Goal: Task Accomplishment & Management: Complete application form

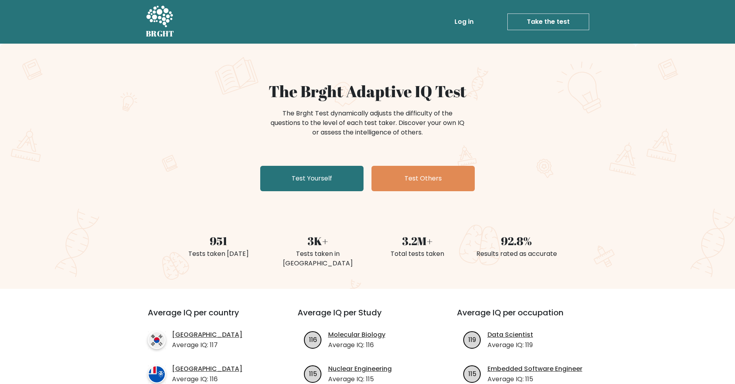
click at [466, 16] on link "Log in" at bounding box center [463, 22] width 25 height 16
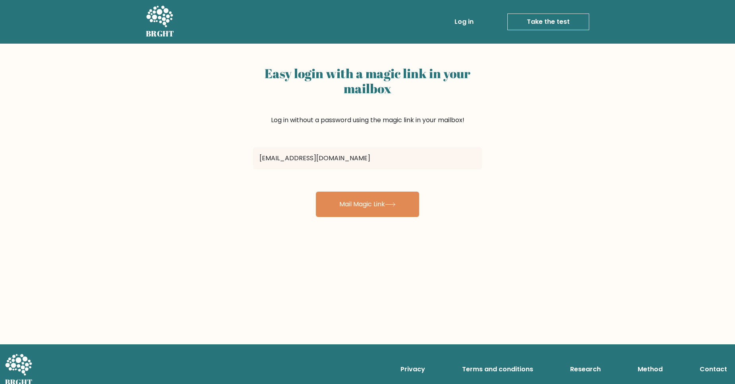
type input "[EMAIL_ADDRESS][DOMAIN_NAME]"
click at [316, 192] on button "Mail Magic Link" at bounding box center [367, 204] width 103 height 25
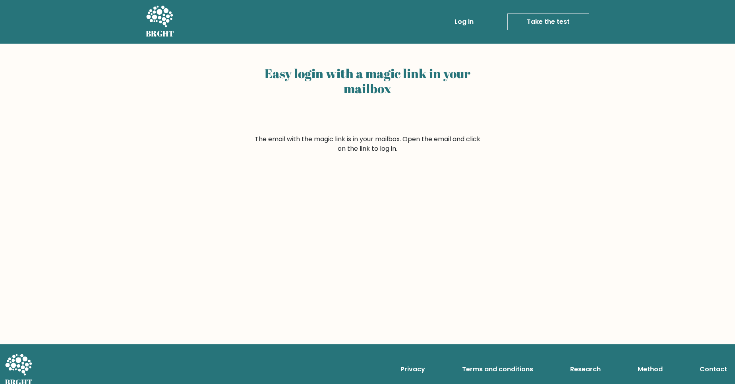
click at [157, 29] on h5 "BRGHT" at bounding box center [160, 34] width 29 height 10
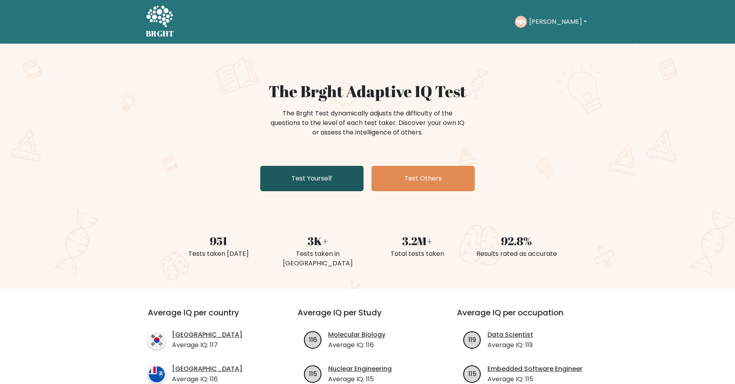
click at [298, 166] on link "Test Yourself" at bounding box center [311, 178] width 103 height 25
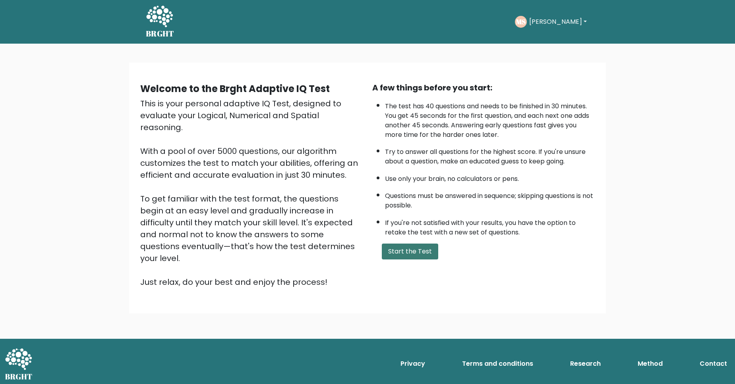
click at [405, 260] on button "Start the Test" at bounding box center [410, 252] width 56 height 16
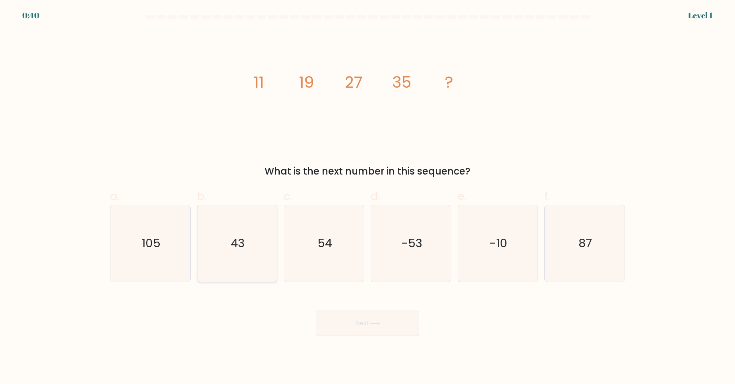
click at [237, 267] on icon "43" at bounding box center [237, 243] width 77 height 77
click at [367, 197] on input "b. 43" at bounding box center [367, 194] width 0 height 5
radio input "true"
click at [383, 319] on button "Next" at bounding box center [367, 323] width 103 height 25
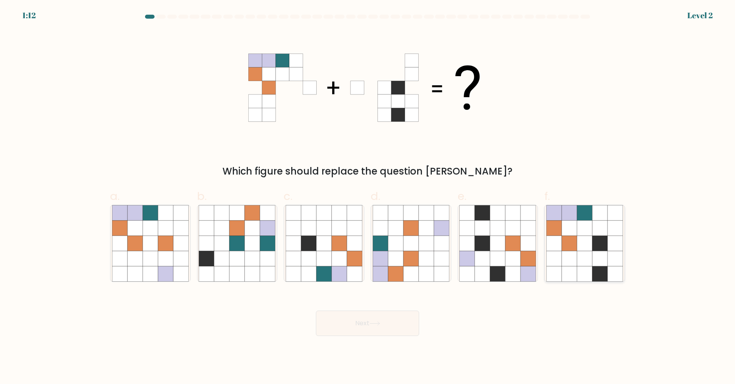
click at [570, 274] on icon at bounding box center [568, 273] width 15 height 15
click at [368, 197] on input "f." at bounding box center [367, 194] width 0 height 5
radio input "true"
click at [379, 335] on button "Next" at bounding box center [367, 323] width 103 height 25
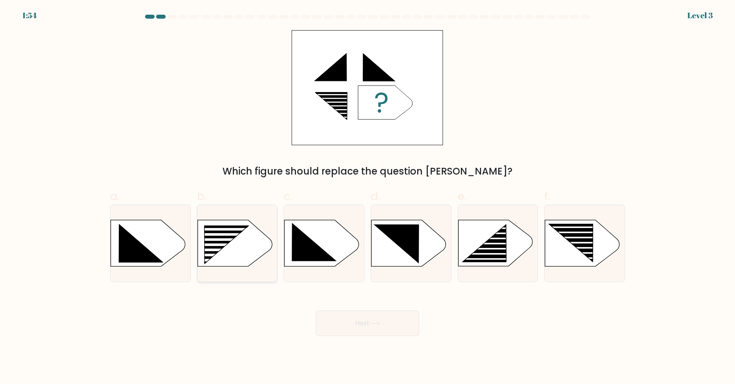
click at [228, 253] on rect at bounding box center [200, 226] width 207 height 158
click at [367, 197] on input "b." at bounding box center [367, 194] width 0 height 5
radio input "true"
click at [250, 269] on div at bounding box center [237, 243] width 81 height 77
click at [367, 197] on input "b." at bounding box center [367, 194] width 0 height 5
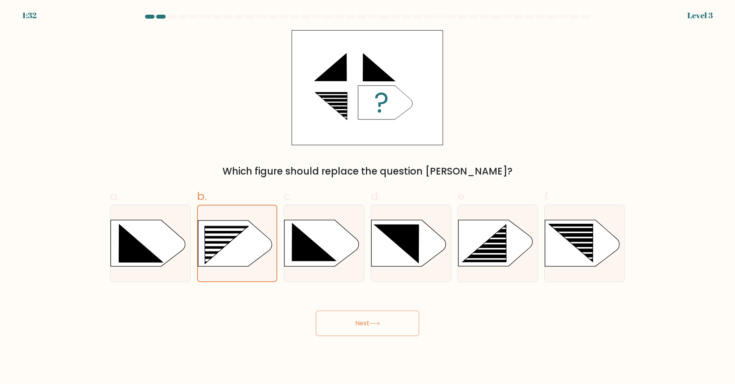
click at [347, 320] on button "Next" at bounding box center [367, 323] width 103 height 25
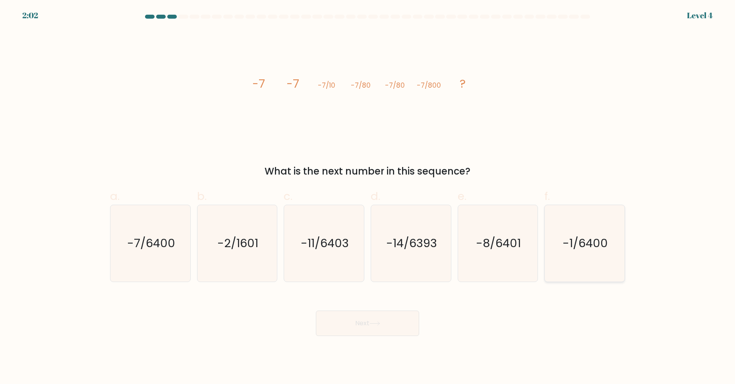
click at [567, 272] on icon "-1/6400" at bounding box center [584, 243] width 77 height 77
click at [368, 197] on input "f. -1/6400" at bounding box center [367, 194] width 0 height 5
radio input "true"
click at [141, 250] on icon "-7/6400" at bounding box center [150, 243] width 77 height 77
click at [367, 197] on input "a. -7/6400" at bounding box center [367, 194] width 0 height 5
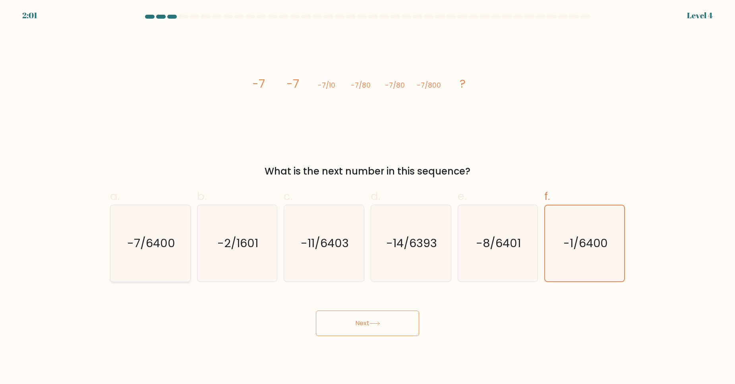
radio input "true"
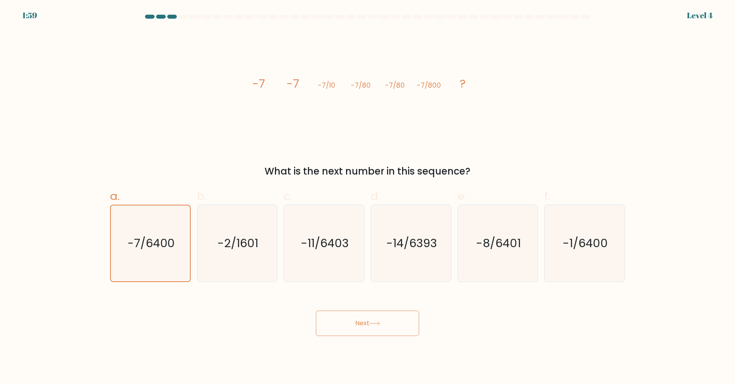
click at [357, 324] on button "Next" at bounding box center [367, 323] width 103 height 25
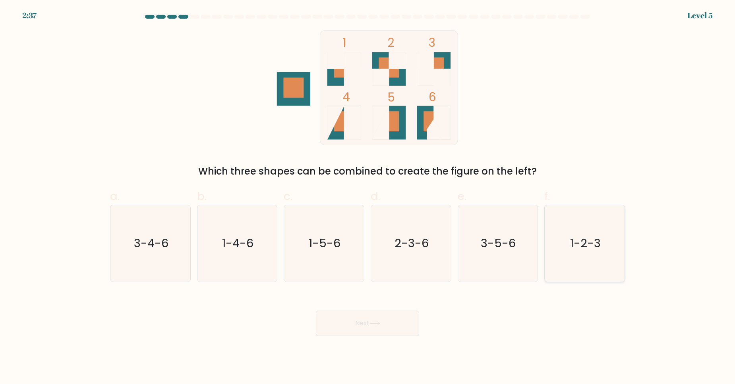
click at [598, 248] on text "1-2-3" at bounding box center [585, 243] width 31 height 16
click at [368, 197] on input "f. 1-2-3" at bounding box center [367, 194] width 0 height 5
radio input "true"
click at [378, 328] on button "Next" at bounding box center [367, 323] width 103 height 25
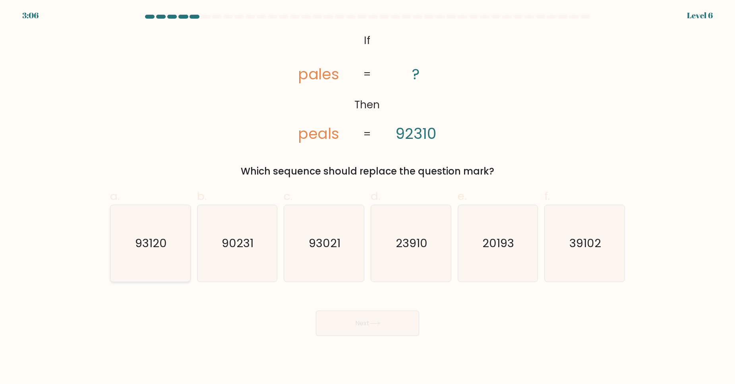
click at [127, 244] on icon "93120" at bounding box center [150, 243] width 77 height 77
click at [367, 197] on input "a. 93120" at bounding box center [367, 194] width 0 height 5
radio input "true"
click at [354, 320] on button "Next" at bounding box center [367, 323] width 103 height 25
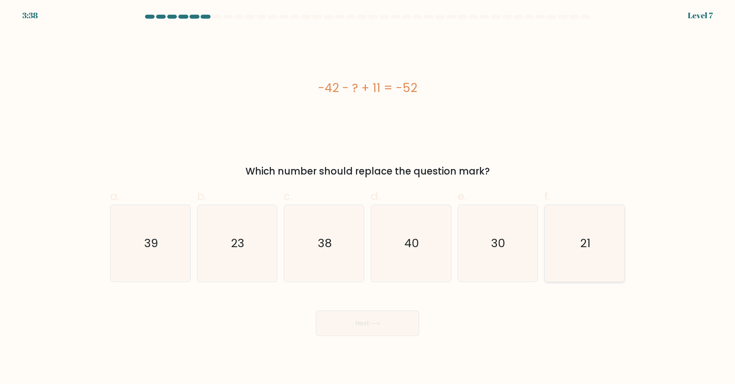
click at [598, 253] on icon "21" at bounding box center [584, 243] width 77 height 77
click at [368, 197] on input "f. 21" at bounding box center [367, 194] width 0 height 5
radio input "true"
click at [381, 329] on button "Next" at bounding box center [367, 323] width 103 height 25
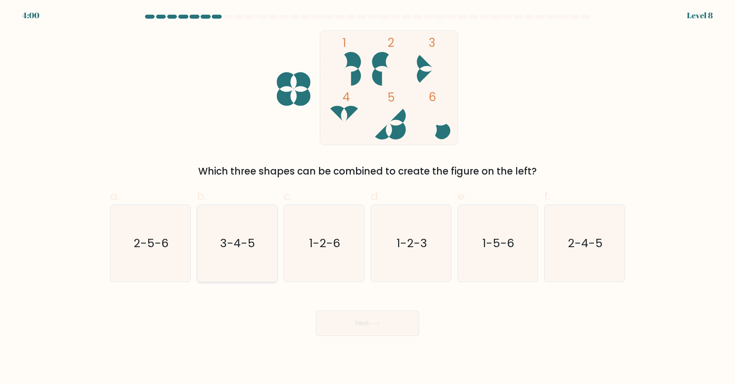
click at [260, 256] on icon "3-4-5" at bounding box center [237, 243] width 77 height 77
click at [367, 197] on input "b. 3-4-5" at bounding box center [367, 194] width 0 height 5
radio input "true"
click at [363, 320] on button "Next" at bounding box center [367, 323] width 103 height 25
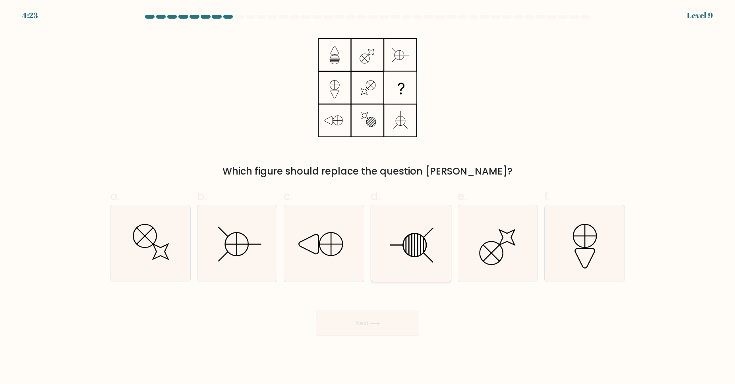
click at [411, 243] on icon at bounding box center [410, 243] width 77 height 77
click at [368, 197] on input "d." at bounding box center [367, 194] width 0 height 5
radio input "true"
click at [358, 325] on button "Next" at bounding box center [367, 323] width 103 height 25
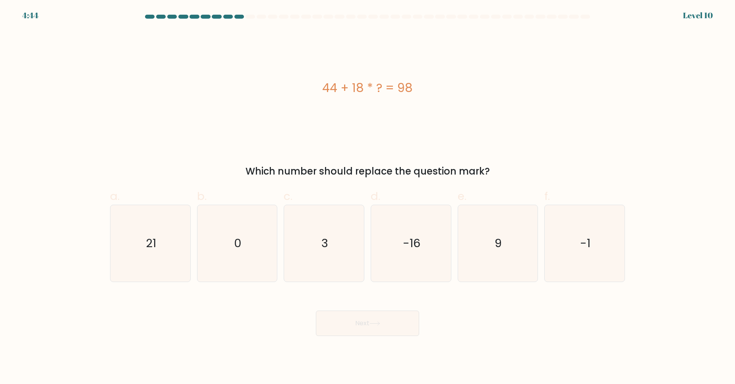
click at [438, 84] on div "44 + 18 * ? = 98" at bounding box center [367, 88] width 515 height 18
click at [312, 221] on icon "3" at bounding box center [323, 243] width 77 height 77
click at [367, 197] on input "c. 3" at bounding box center [367, 194] width 0 height 5
radio input "true"
click at [345, 321] on button "Next" at bounding box center [367, 323] width 103 height 25
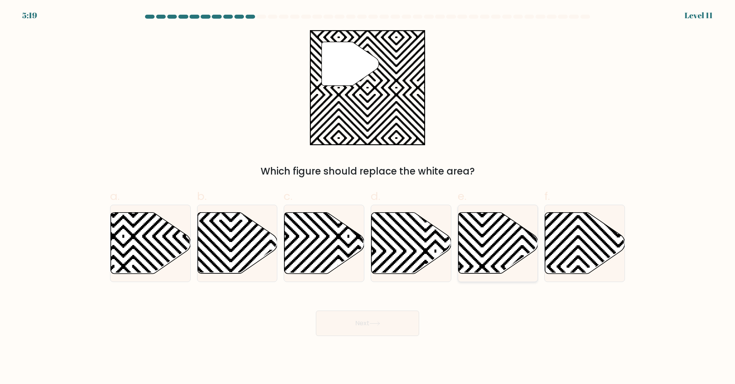
click at [493, 236] on icon at bounding box center [522, 276] width 161 height 161
click at [368, 197] on input "e." at bounding box center [367, 194] width 0 height 5
radio input "true"
click at [395, 323] on button "Next" at bounding box center [367, 323] width 103 height 25
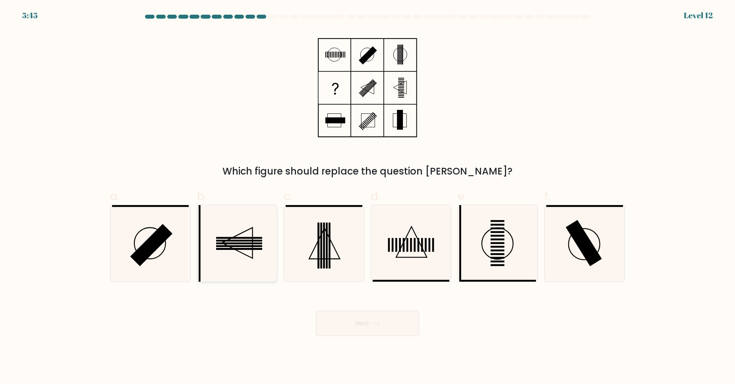
click at [250, 253] on icon at bounding box center [237, 243] width 77 height 77
click at [367, 197] on input "b." at bounding box center [367, 194] width 0 height 5
radio input "true"
click at [265, 261] on icon at bounding box center [237, 244] width 76 height 76
click at [367, 197] on input "b." at bounding box center [367, 194] width 0 height 5
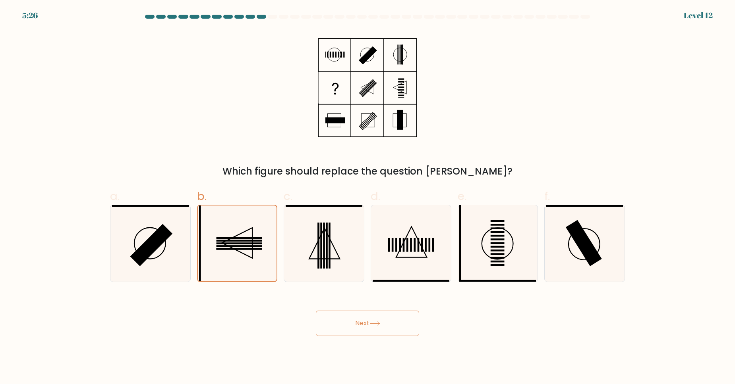
click at [340, 320] on button "Next" at bounding box center [367, 323] width 103 height 25
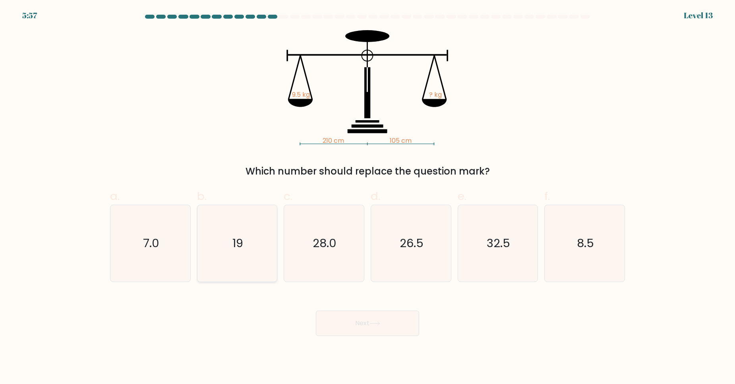
click at [257, 243] on icon "19" at bounding box center [237, 243] width 77 height 77
click at [367, 197] on input "b. 19" at bounding box center [367, 194] width 0 height 5
radio input "true"
click at [363, 329] on button "Next" at bounding box center [367, 323] width 103 height 25
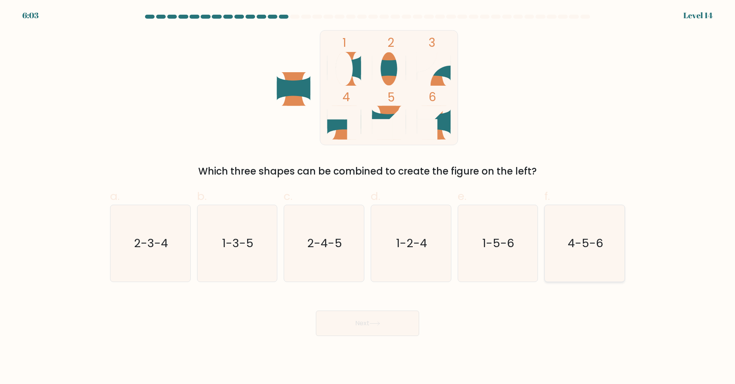
click at [562, 254] on icon "4-5-6" at bounding box center [584, 243] width 77 height 77
click at [368, 197] on input "f. 4-5-6" at bounding box center [367, 194] width 0 height 5
radio input "true"
click at [379, 334] on button "Next" at bounding box center [367, 323] width 103 height 25
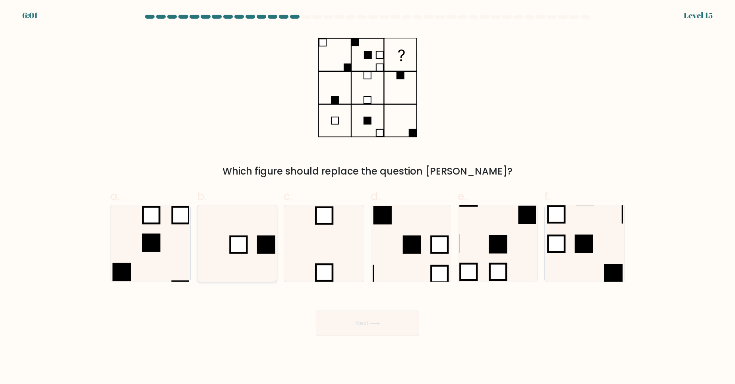
click at [245, 262] on icon at bounding box center [237, 243] width 77 height 77
click at [367, 197] on input "b." at bounding box center [367, 194] width 0 height 5
radio input "true"
click at [400, 323] on button "Next" at bounding box center [367, 323] width 103 height 25
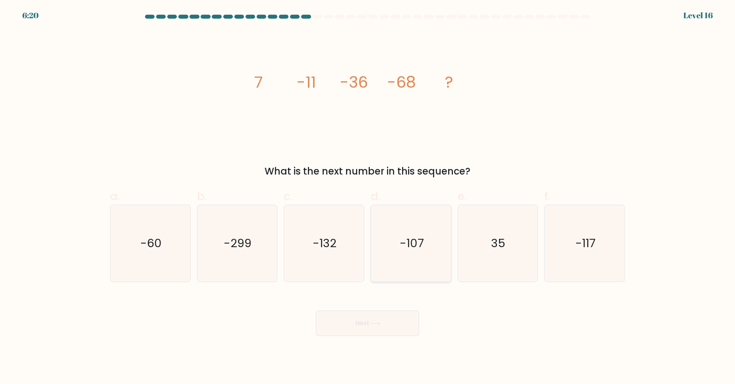
click at [407, 244] on text "-107" at bounding box center [411, 243] width 24 height 16
click at [368, 197] on input "d. -107" at bounding box center [367, 194] width 0 height 5
radio input "true"
click at [372, 327] on button "Next" at bounding box center [367, 323] width 103 height 25
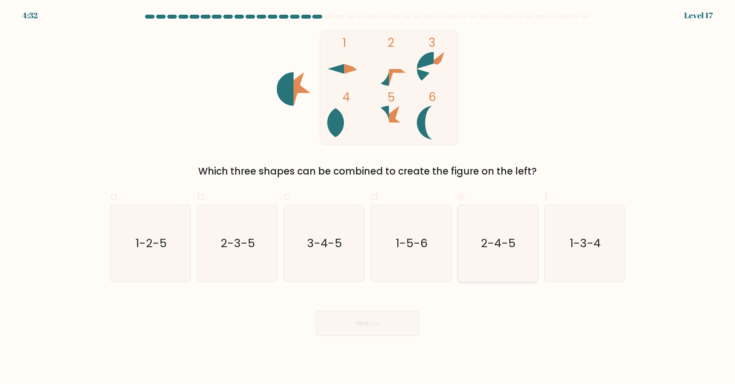
click at [521, 257] on icon "2-4-5" at bounding box center [497, 243] width 77 height 77
click at [368, 197] on input "e. 2-4-5" at bounding box center [367, 194] width 0 height 5
radio input "true"
click at [373, 323] on icon at bounding box center [374, 324] width 11 height 4
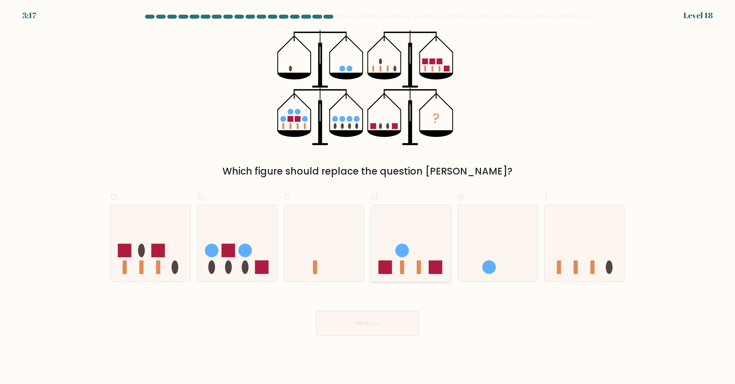
click at [407, 223] on icon at bounding box center [411, 243] width 80 height 66
click at [368, 197] on input "d." at bounding box center [367, 194] width 0 height 5
radio input "true"
click at [363, 327] on button "Next" at bounding box center [367, 323] width 103 height 25
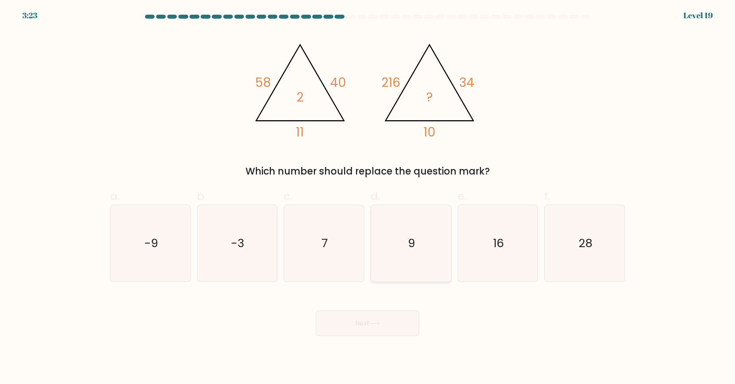
click at [414, 240] on text "9" at bounding box center [411, 243] width 7 height 16
click at [368, 197] on input "d. 9" at bounding box center [367, 194] width 0 height 5
radio input "true"
click at [362, 320] on button "Next" at bounding box center [367, 323] width 103 height 25
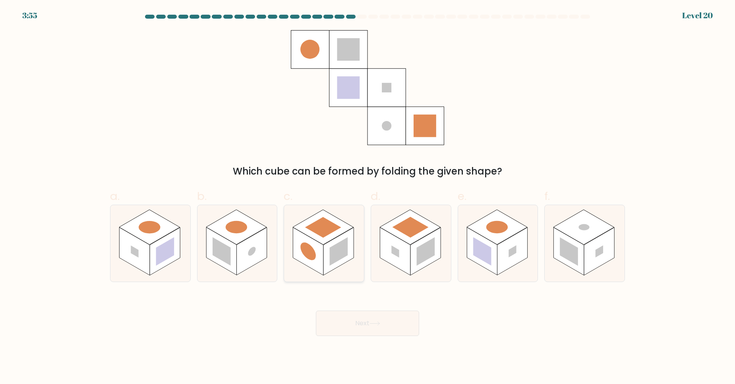
click at [321, 244] on rect at bounding box center [323, 227] width 61 height 35
click at [367, 197] on input "c." at bounding box center [367, 194] width 0 height 5
radio input "true"
click at [377, 324] on icon at bounding box center [374, 324] width 11 height 4
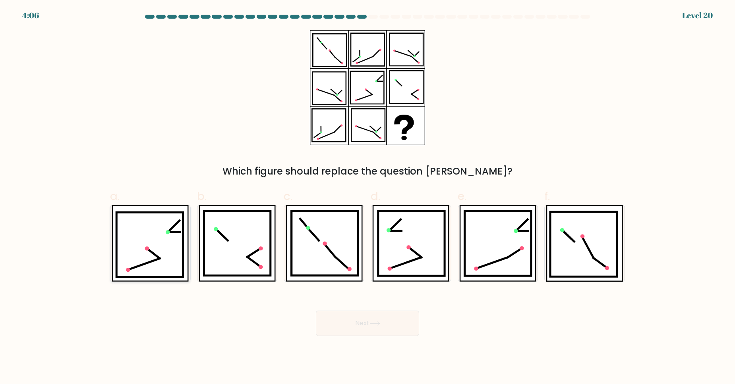
click at [160, 247] on icon at bounding box center [149, 244] width 67 height 65
click at [367, 197] on input "a." at bounding box center [367, 194] width 0 height 5
radio input "true"
click at [386, 322] on button "Next" at bounding box center [367, 323] width 103 height 25
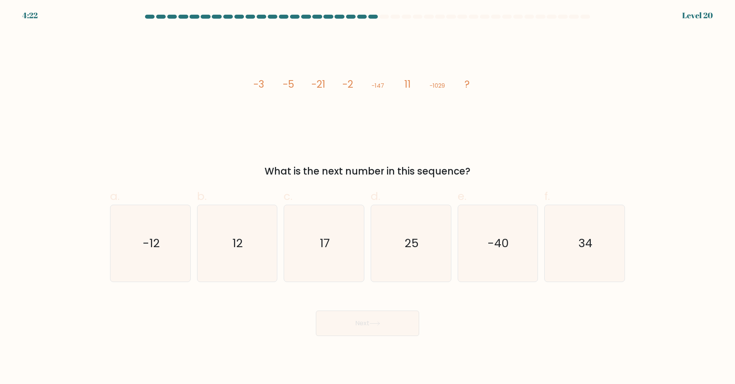
click at [618, 291] on form at bounding box center [367, 176] width 735 height 322
click at [608, 269] on icon "34" at bounding box center [584, 243] width 77 height 77
click at [368, 197] on input "f. 34" at bounding box center [367, 194] width 0 height 5
radio input "true"
click at [402, 321] on button "Next" at bounding box center [367, 323] width 103 height 25
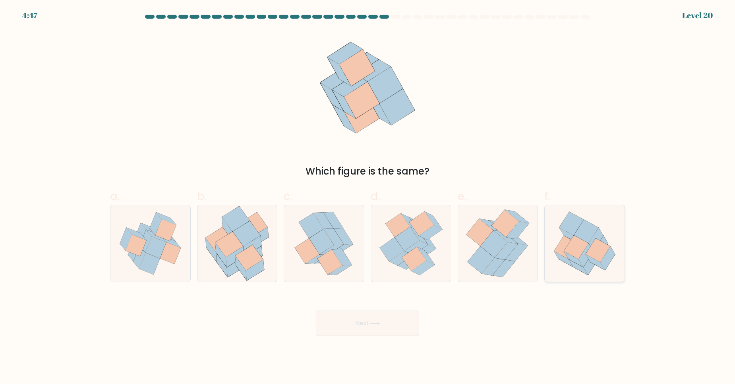
click at [588, 258] on icon at bounding box center [594, 262] width 19 height 15
click at [368, 197] on input "f." at bounding box center [367, 194] width 0 height 5
radio input "true"
click at [383, 330] on button "Next" at bounding box center [367, 323] width 103 height 25
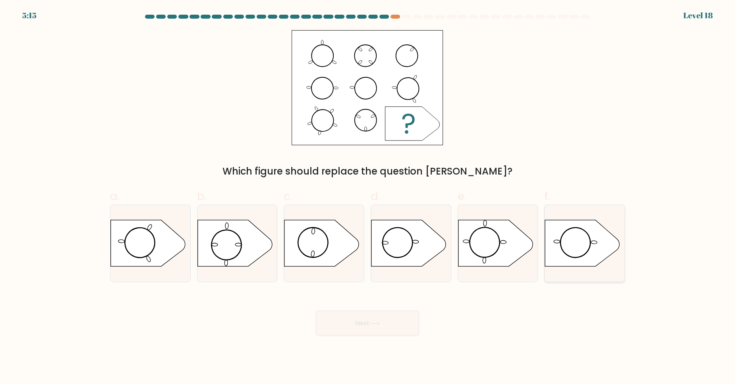
click at [567, 252] on icon at bounding box center [582, 243] width 75 height 46
click at [368, 197] on input "f." at bounding box center [367, 194] width 0 height 5
radio input "true"
click at [359, 328] on button "Next" at bounding box center [367, 323] width 103 height 25
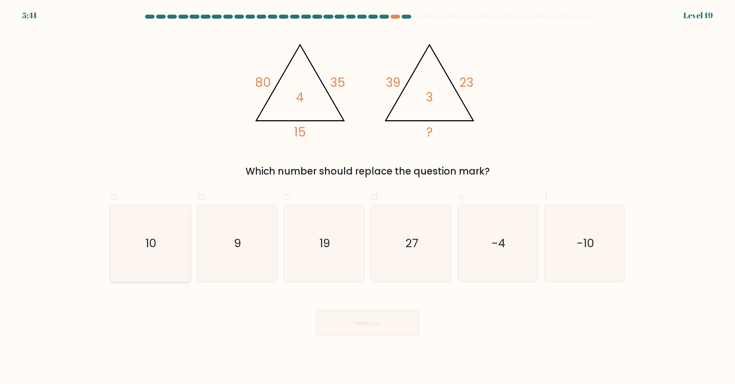
click at [155, 257] on icon "10" at bounding box center [150, 243] width 77 height 77
click at [367, 197] on input "a. 10" at bounding box center [367, 194] width 0 height 5
radio input "true"
click at [362, 319] on button "Next" at bounding box center [367, 323] width 103 height 25
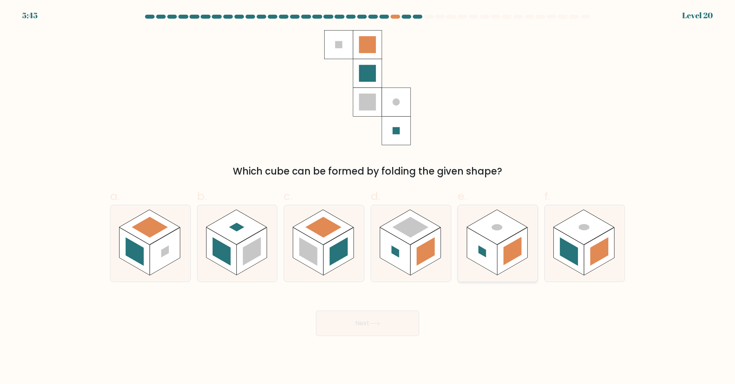
click at [507, 246] on rect at bounding box center [512, 251] width 18 height 29
click at [368, 197] on input "e." at bounding box center [367, 194] width 0 height 5
radio input "true"
click at [374, 328] on button "Next" at bounding box center [367, 323] width 103 height 25
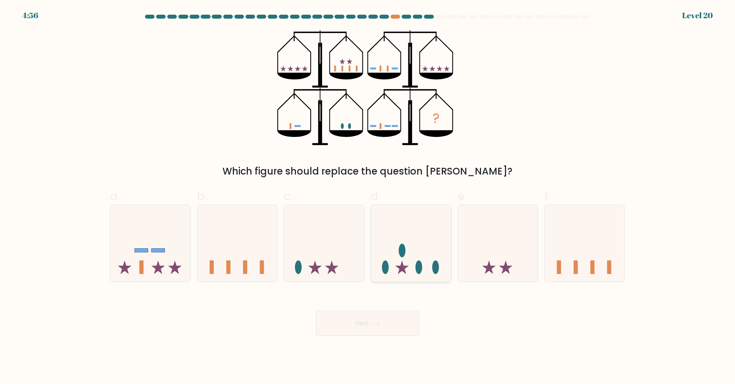
click at [428, 232] on icon at bounding box center [411, 243] width 80 height 66
click at [368, 197] on input "d." at bounding box center [367, 194] width 0 height 5
radio input "true"
click at [361, 332] on button "Next" at bounding box center [367, 323] width 103 height 25
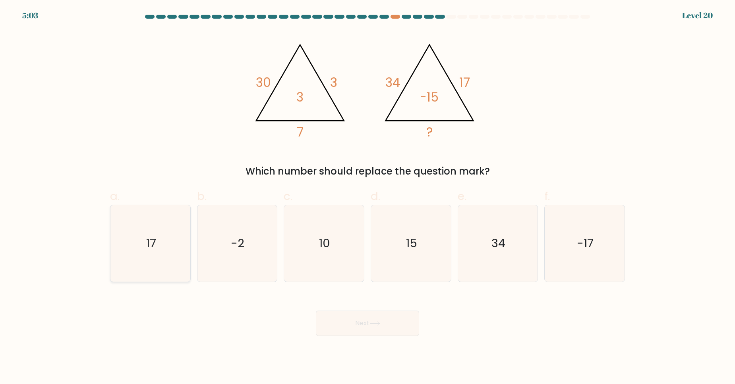
click at [153, 261] on icon "17" at bounding box center [150, 243] width 77 height 77
click at [367, 197] on input "a. 17" at bounding box center [367, 194] width 0 height 5
radio input "true"
click at [398, 321] on button "Next" at bounding box center [367, 323] width 103 height 25
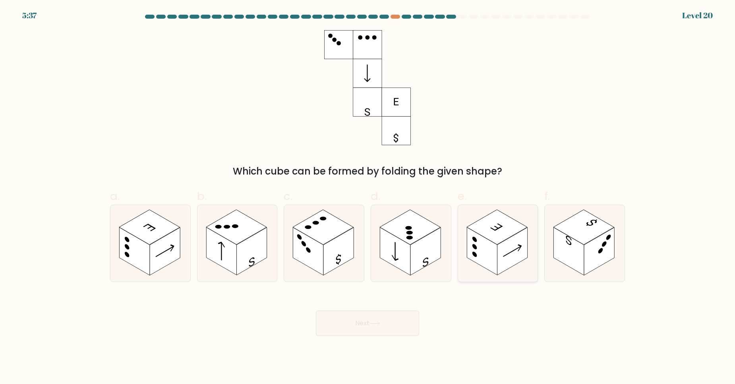
click at [503, 257] on icon at bounding box center [512, 251] width 19 height 17
click at [368, 197] on input "e." at bounding box center [367, 194] width 0 height 5
radio input "true"
click at [377, 323] on icon at bounding box center [374, 324] width 11 height 4
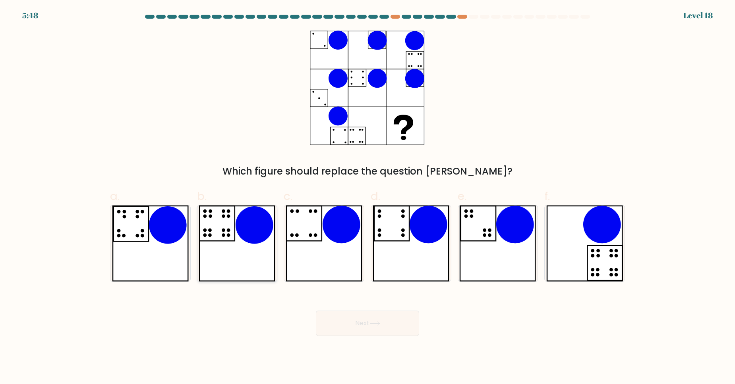
click at [241, 233] on icon at bounding box center [254, 225] width 38 height 38
click at [367, 197] on input "b." at bounding box center [367, 194] width 0 height 5
radio input "true"
click at [380, 325] on icon at bounding box center [374, 324] width 11 height 4
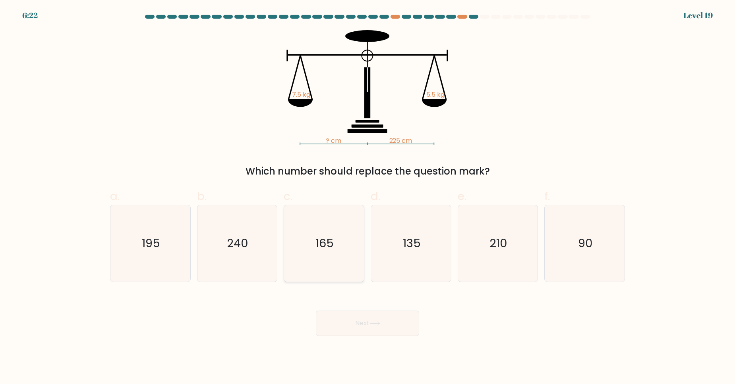
click at [317, 259] on icon "165" at bounding box center [323, 243] width 77 height 77
click at [367, 197] on input "c. 165" at bounding box center [367, 194] width 0 height 5
radio input "true"
click at [355, 316] on button "Next" at bounding box center [367, 323] width 103 height 25
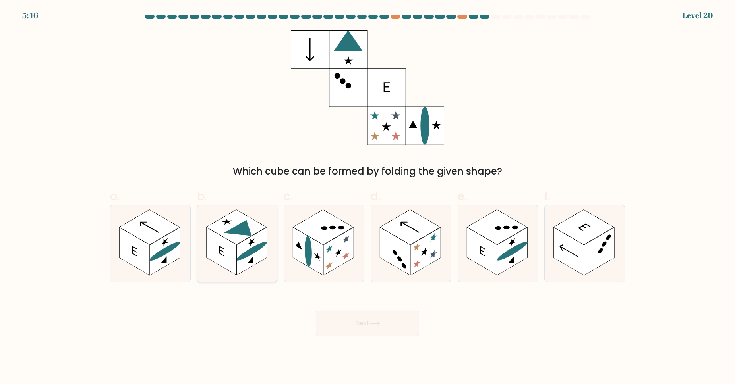
click at [216, 245] on rect at bounding box center [221, 252] width 30 height 48
click at [367, 197] on input "b." at bounding box center [367, 194] width 0 height 5
radio input "true"
click at [353, 324] on button "Next" at bounding box center [367, 323] width 103 height 25
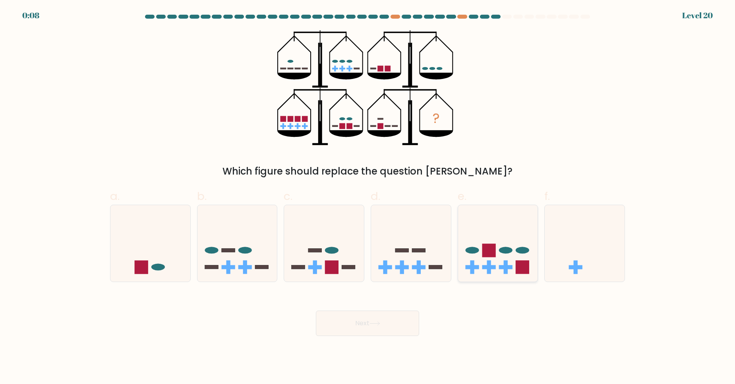
click at [503, 250] on ellipse at bounding box center [506, 250] width 14 height 7
click at [368, 197] on input "e." at bounding box center [367, 194] width 0 height 5
radio input "true"
click at [387, 324] on button "Next" at bounding box center [367, 323] width 103 height 25
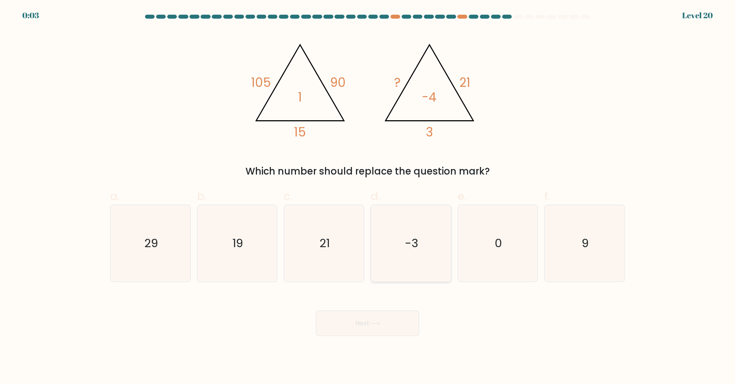
click at [407, 235] on text "-3" at bounding box center [412, 243] width 14 height 16
click at [368, 197] on input "d. -3" at bounding box center [367, 194] width 0 height 5
radio input "true"
click at [379, 314] on button "Next" at bounding box center [367, 323] width 103 height 25
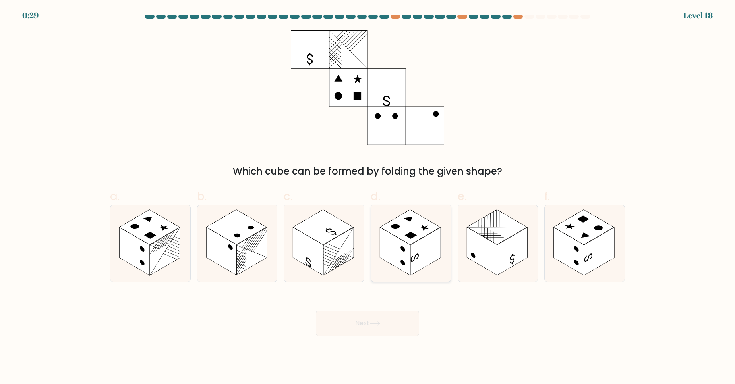
click at [430, 243] on rect at bounding box center [425, 252] width 30 height 48
click at [368, 197] on input "d." at bounding box center [367, 194] width 0 height 5
radio input "true"
click at [376, 325] on icon at bounding box center [374, 324] width 11 height 4
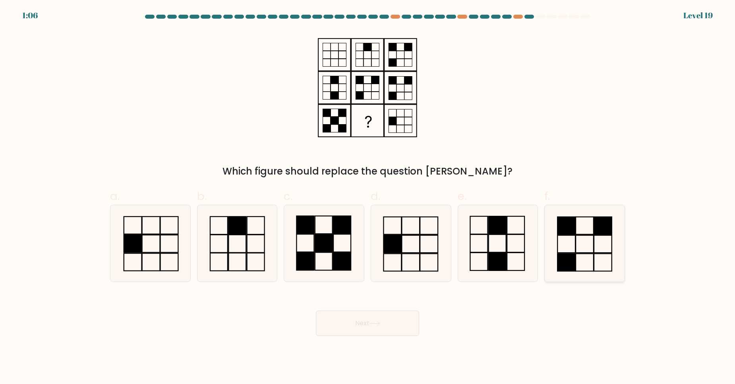
click at [558, 261] on rect at bounding box center [566, 262] width 18 height 17
click at [368, 197] on input "f." at bounding box center [367, 194] width 0 height 5
radio input "true"
click at [397, 324] on button "Next" at bounding box center [367, 323] width 103 height 25
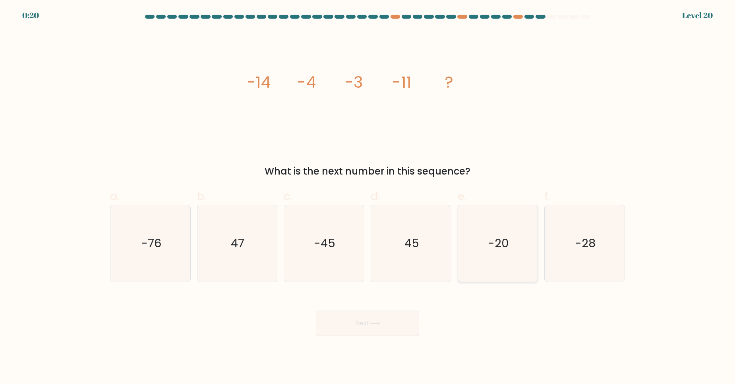
click at [503, 232] on icon "-20" at bounding box center [497, 243] width 77 height 77
click at [368, 197] on input "e. -20" at bounding box center [367, 194] width 0 height 5
radio input "true"
click at [377, 316] on button "Next" at bounding box center [367, 323] width 103 height 25
click at [390, 326] on button "Next" at bounding box center [367, 323] width 103 height 25
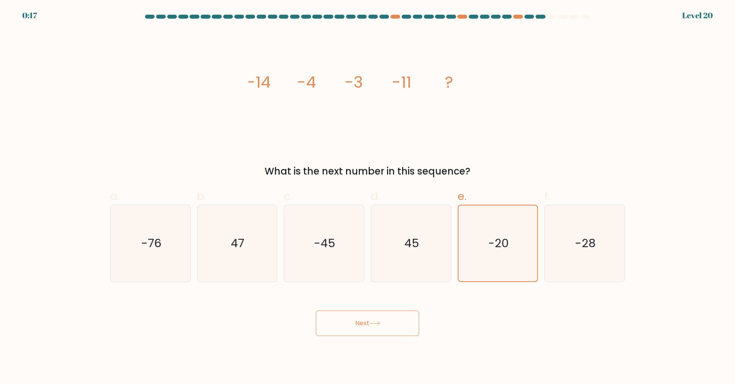
click at [392, 320] on button "Next" at bounding box center [367, 323] width 103 height 25
click at [503, 248] on text "-20" at bounding box center [498, 243] width 21 height 16
click at [368, 197] on input "e. -20" at bounding box center [367, 194] width 0 height 5
radio input "true"
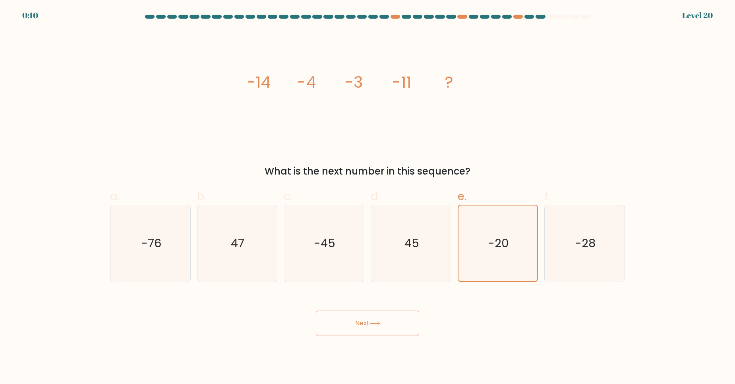
click at [389, 316] on button "Next" at bounding box center [367, 323] width 103 height 25
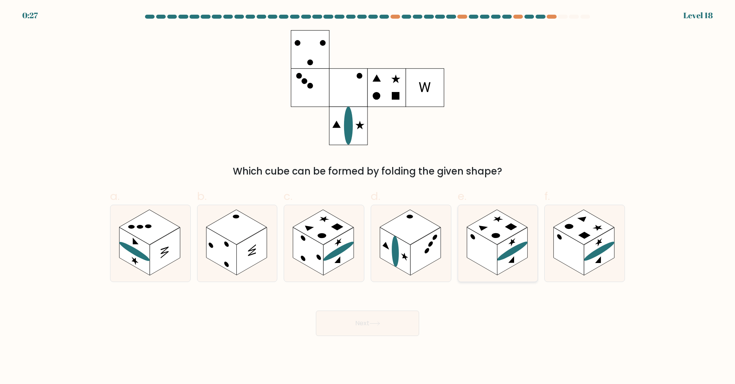
click at [502, 276] on icon at bounding box center [498, 243] width 80 height 77
click at [368, 197] on input "e." at bounding box center [367, 194] width 0 height 5
radio input "true"
click at [350, 336] on body "0:27 Level 18" at bounding box center [367, 192] width 735 height 384
click at [361, 329] on button "Next" at bounding box center [367, 323] width 103 height 25
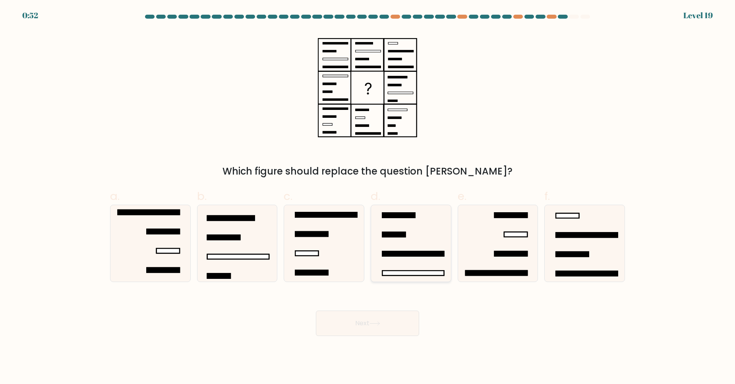
click at [419, 258] on icon at bounding box center [410, 243] width 77 height 77
click at [368, 197] on input "d." at bounding box center [367, 194] width 0 height 5
radio input "true"
click at [385, 329] on button "Next" at bounding box center [367, 323] width 103 height 25
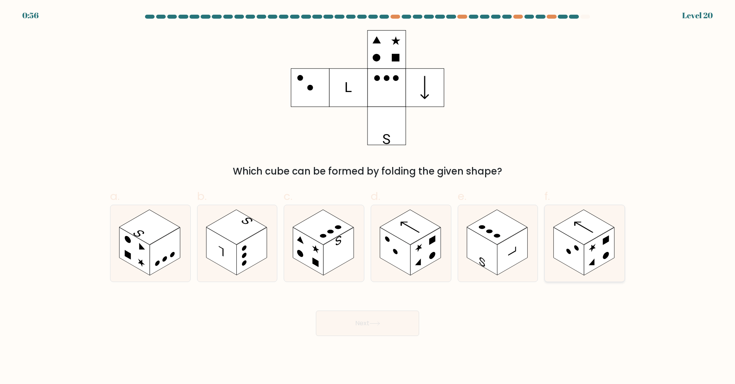
click at [565, 254] on rect at bounding box center [569, 252] width 30 height 48
click at [368, 197] on input "f." at bounding box center [367, 194] width 0 height 5
radio input "true"
click at [379, 333] on button "Next" at bounding box center [367, 323] width 103 height 25
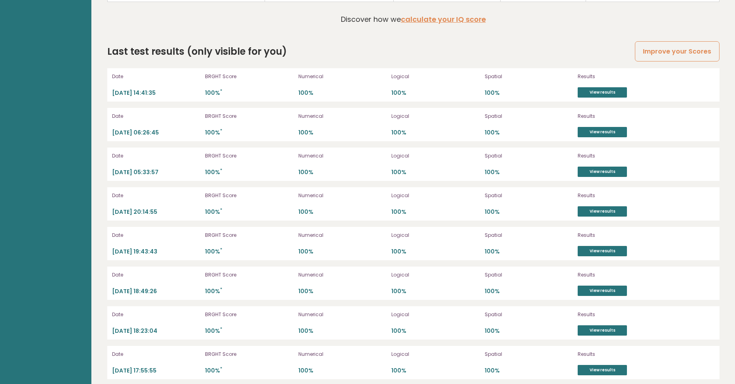
scroll to position [2321, 0]
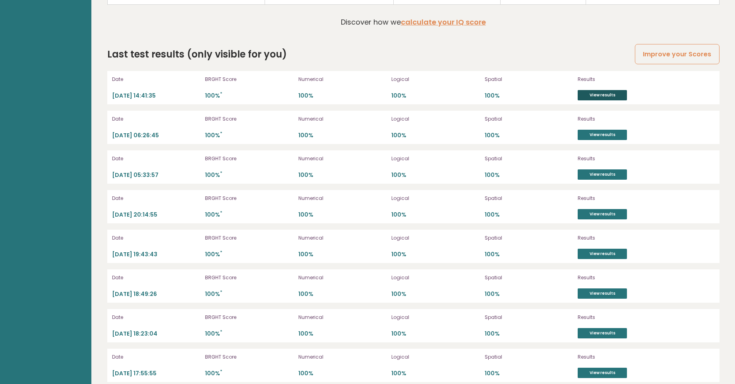
click at [598, 91] on link "View results" at bounding box center [601, 95] width 49 height 10
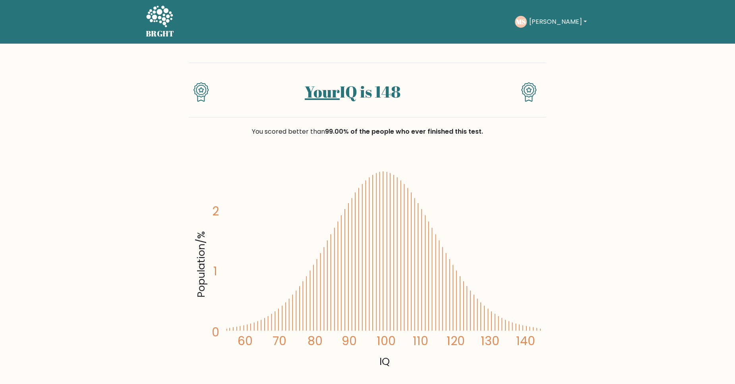
click at [167, 21] on icon at bounding box center [159, 16] width 27 height 21
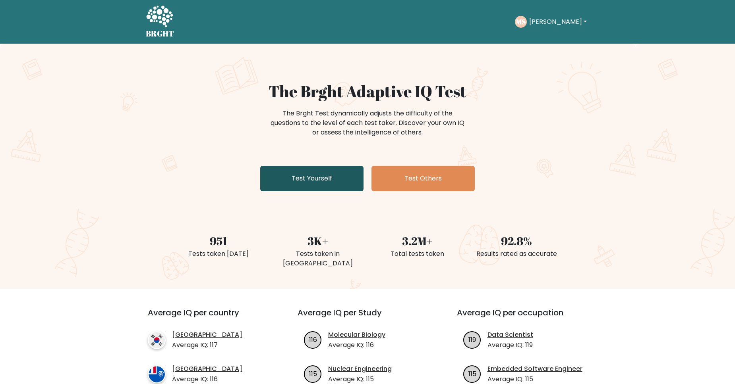
click at [320, 176] on link "Test Yourself" at bounding box center [311, 178] width 103 height 25
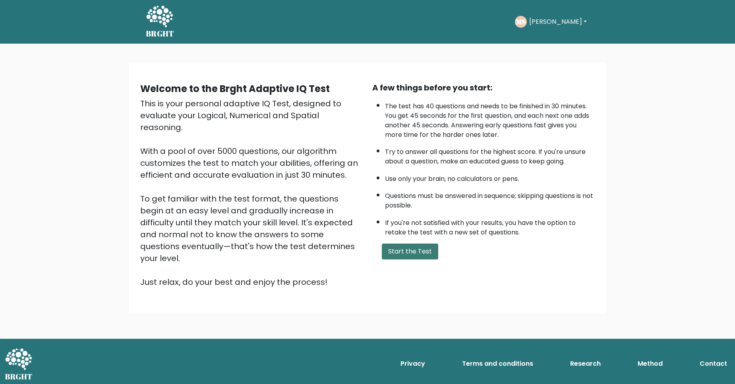
click at [424, 260] on button "Start the Test" at bounding box center [410, 252] width 56 height 16
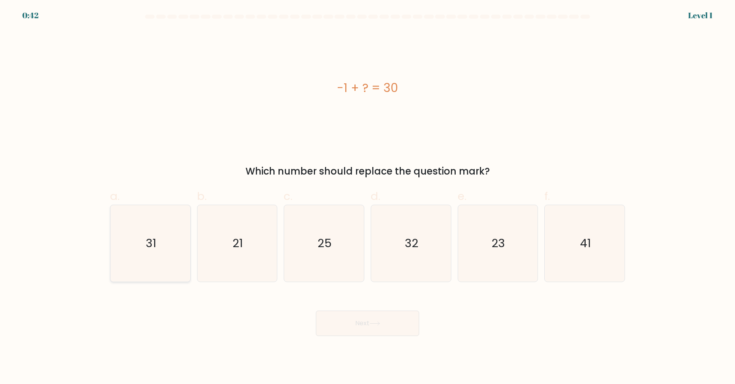
click at [151, 249] on icon "31" at bounding box center [150, 243] width 77 height 77
click at [367, 197] on input "a. 31" at bounding box center [367, 194] width 0 height 5
radio input "true"
click at [348, 323] on button "Next" at bounding box center [367, 323] width 103 height 25
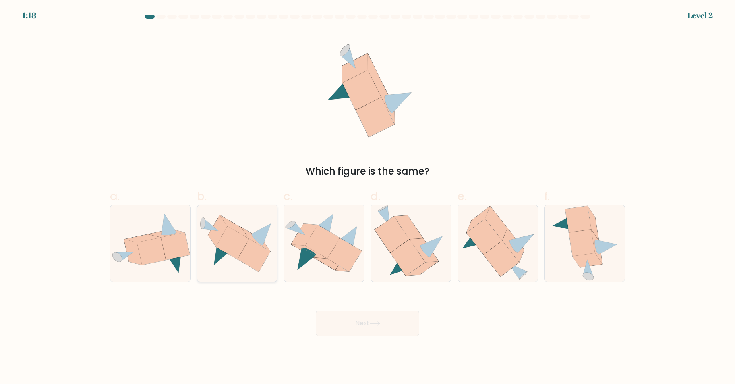
click at [235, 233] on icon at bounding box center [232, 242] width 33 height 33
click at [367, 197] on input "b." at bounding box center [367, 194] width 0 height 5
radio input "true"
click at [360, 328] on button "Next" at bounding box center [367, 323] width 103 height 25
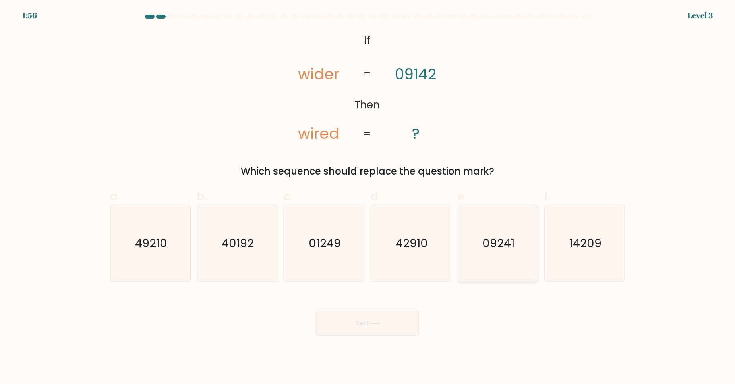
click at [476, 256] on icon "09241" at bounding box center [497, 243] width 77 height 77
click at [368, 197] on input "e. 09241" at bounding box center [367, 194] width 0 height 5
radio input "true"
click at [390, 325] on button "Next" at bounding box center [367, 323] width 103 height 25
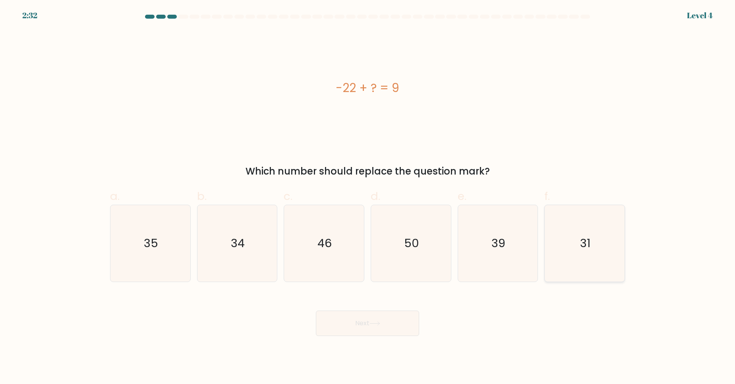
click at [608, 253] on icon "31" at bounding box center [584, 243] width 77 height 77
click at [368, 197] on input "f. 31" at bounding box center [367, 194] width 0 height 5
radio input "true"
click at [390, 326] on button "Next" at bounding box center [367, 323] width 103 height 25
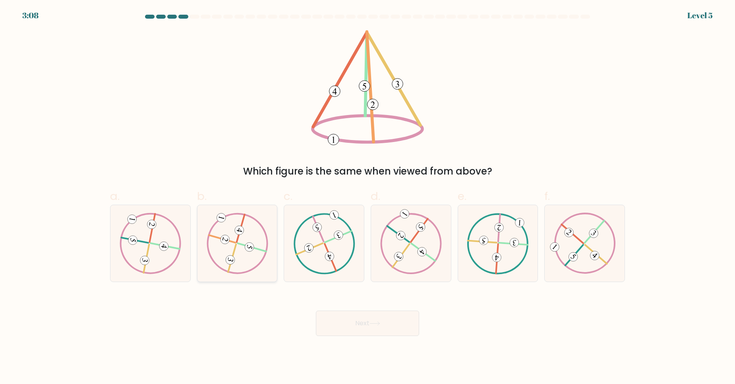
click at [253, 244] on icon at bounding box center [237, 243] width 62 height 61
click at [367, 197] on input "b." at bounding box center [367, 194] width 0 height 5
radio input "true"
click at [372, 320] on button "Next" at bounding box center [367, 323] width 103 height 25
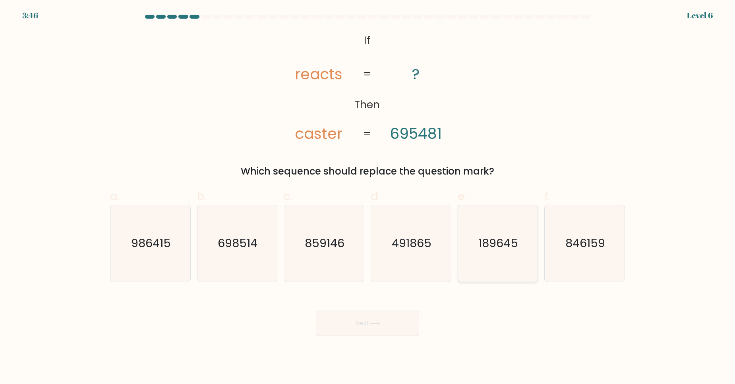
click at [474, 251] on icon "189645" at bounding box center [497, 243] width 77 height 77
click at [368, 197] on input "e. 189645" at bounding box center [367, 194] width 0 height 5
radio input "true"
click at [346, 329] on button "Next" at bounding box center [367, 323] width 103 height 25
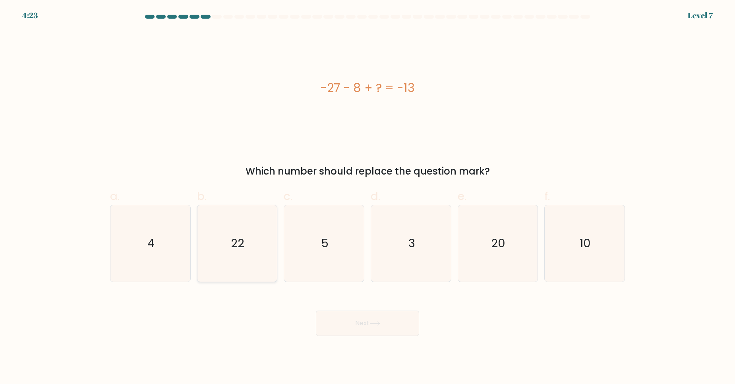
click at [235, 252] on icon "22" at bounding box center [237, 243] width 77 height 77
click at [367, 197] on input "b. 22" at bounding box center [367, 194] width 0 height 5
radio input "true"
click at [358, 331] on button "Next" at bounding box center [367, 323] width 103 height 25
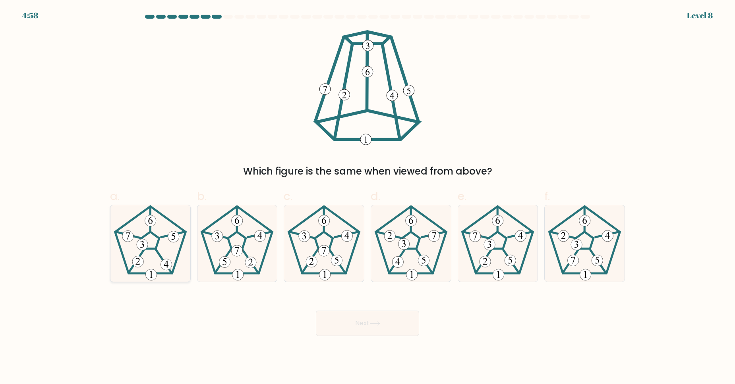
click at [138, 242] on 539 at bounding box center [142, 244] width 11 height 11
click at [367, 197] on input "a." at bounding box center [367, 194] width 0 height 5
radio input "true"
click at [376, 320] on button "Next" at bounding box center [367, 323] width 103 height 25
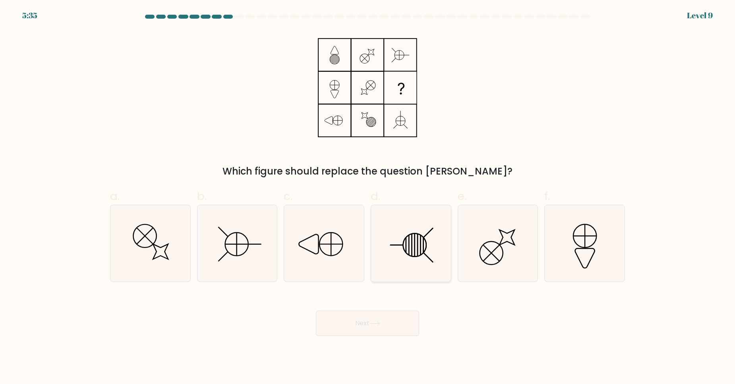
click at [394, 268] on icon at bounding box center [410, 243] width 77 height 77
click at [368, 197] on input "d." at bounding box center [367, 194] width 0 height 5
radio input "true"
click at [370, 330] on button "Next" at bounding box center [367, 323] width 103 height 25
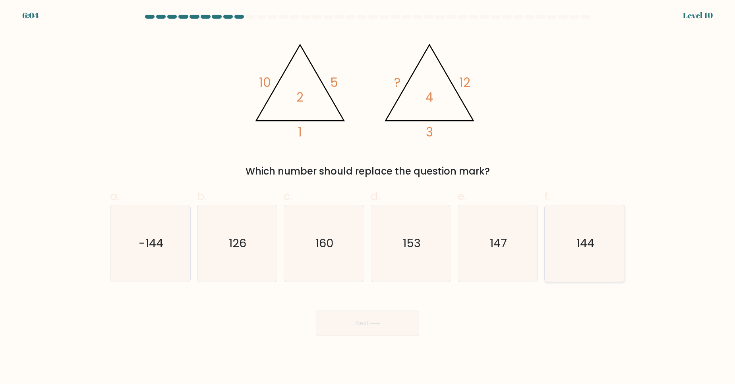
click at [569, 257] on icon "144" at bounding box center [584, 243] width 77 height 77
click at [368, 197] on input "f. 144" at bounding box center [367, 194] width 0 height 5
radio input "true"
click at [377, 330] on button "Next" at bounding box center [367, 323] width 103 height 25
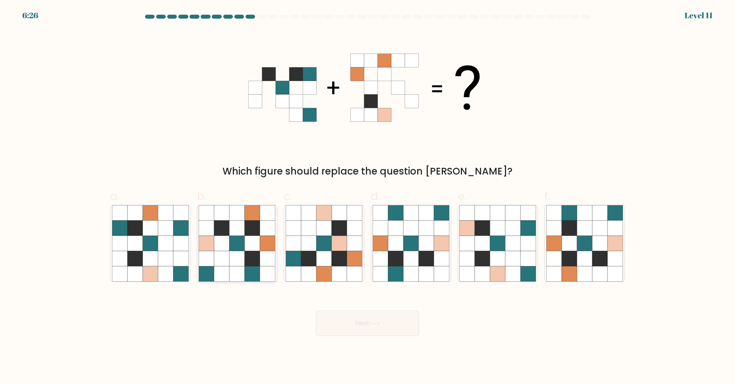
click at [246, 252] on icon at bounding box center [252, 258] width 15 height 15
click at [367, 197] on input "b." at bounding box center [367, 194] width 0 height 5
radio input "true"
click at [373, 316] on button "Next" at bounding box center [367, 323] width 103 height 25
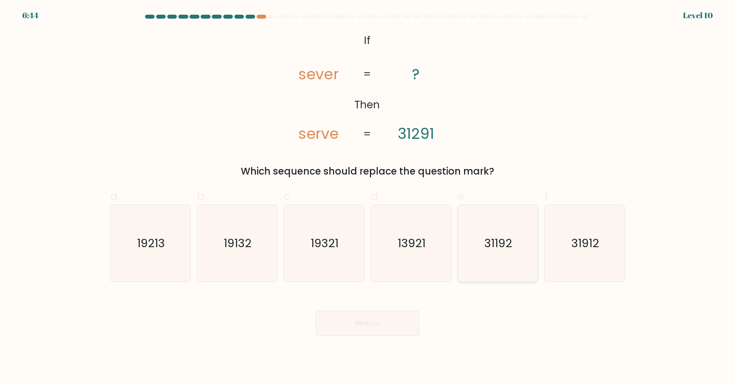
click at [525, 248] on icon "31192" at bounding box center [497, 243] width 77 height 77
click at [368, 197] on input "e. 31192" at bounding box center [367, 194] width 0 height 5
radio input "true"
click at [585, 253] on icon "31912" at bounding box center [584, 243] width 77 height 77
click at [368, 197] on input "f. 31912" at bounding box center [367, 194] width 0 height 5
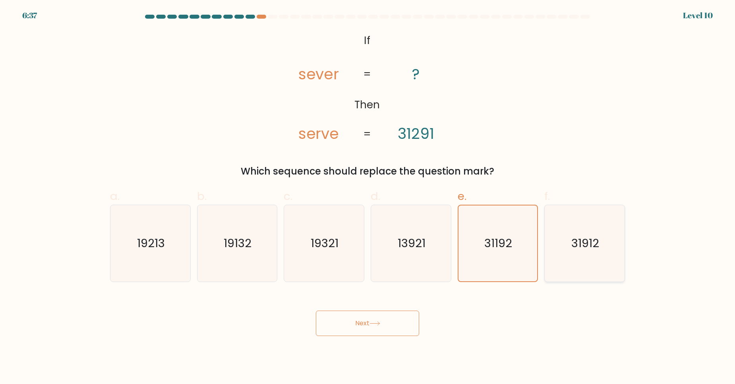
radio input "true"
click at [379, 334] on button "Next" at bounding box center [367, 323] width 103 height 25
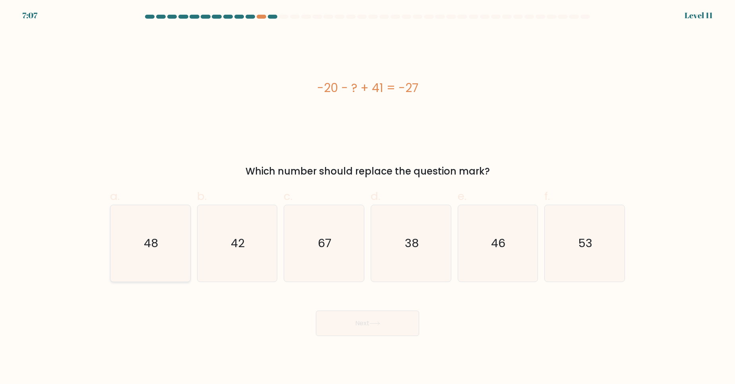
click at [156, 235] on text "48" at bounding box center [151, 243] width 14 height 16
click at [367, 197] on input "a. 48" at bounding box center [367, 194] width 0 height 5
radio input "true"
click at [339, 319] on button "Next" at bounding box center [367, 323] width 103 height 25
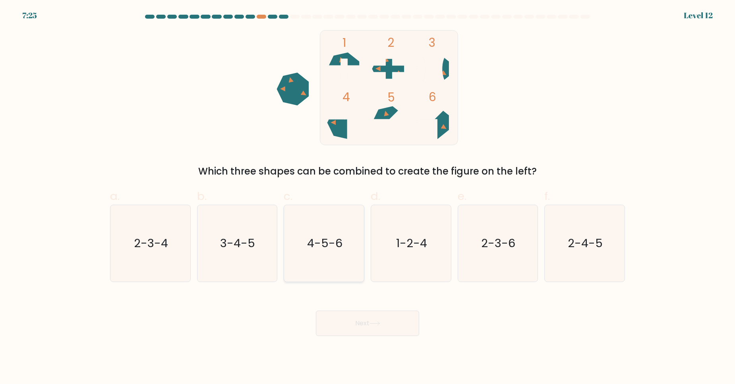
click at [289, 238] on icon "4-5-6" at bounding box center [323, 243] width 77 height 77
click at [367, 197] on input "c. 4-5-6" at bounding box center [367, 194] width 0 height 5
radio input "true"
click at [386, 320] on button "Next" at bounding box center [367, 323] width 103 height 25
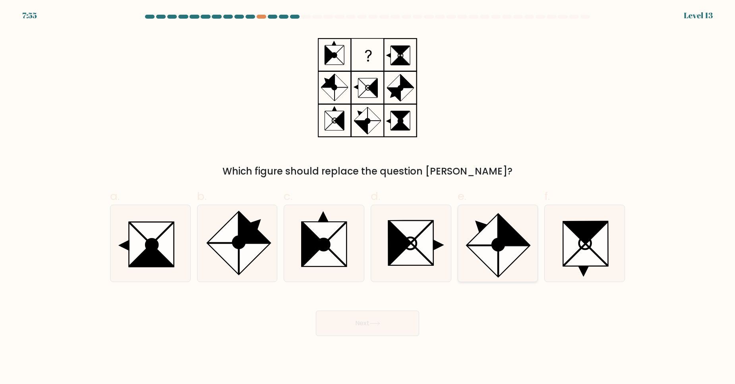
click at [513, 238] on icon at bounding box center [514, 229] width 31 height 31
click at [368, 197] on input "e." at bounding box center [367, 194] width 0 height 5
radio input "true"
click at [363, 324] on button "Next" at bounding box center [367, 323] width 103 height 25
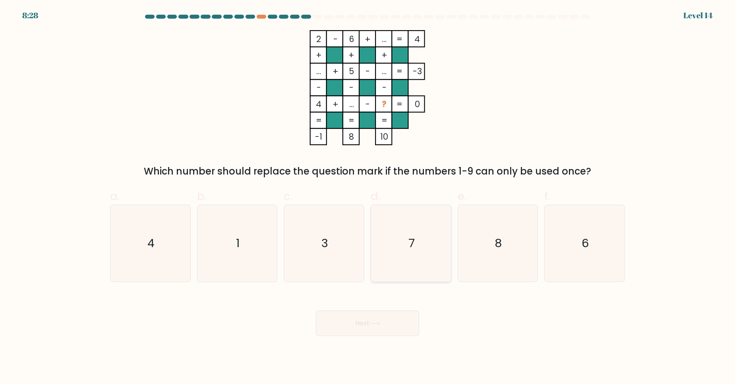
click at [405, 239] on icon "7" at bounding box center [410, 243] width 77 height 77
click at [368, 197] on input "d. 7" at bounding box center [367, 194] width 0 height 5
radio input "true"
click at [378, 318] on button "Next" at bounding box center [367, 323] width 103 height 25
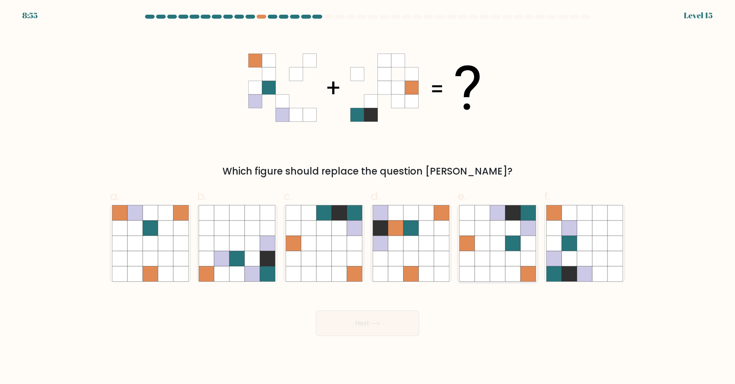
click at [508, 252] on icon at bounding box center [512, 258] width 15 height 15
click at [368, 197] on input "e." at bounding box center [367, 194] width 0 height 5
radio input "true"
click at [390, 321] on button "Next" at bounding box center [367, 323] width 103 height 25
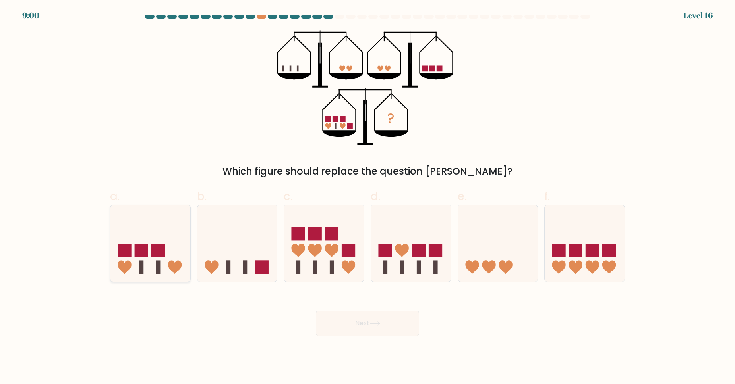
click at [156, 233] on icon at bounding box center [150, 243] width 80 height 66
click at [367, 197] on input "a." at bounding box center [367, 194] width 0 height 5
radio input "true"
click at [343, 314] on button "Next" at bounding box center [367, 323] width 103 height 25
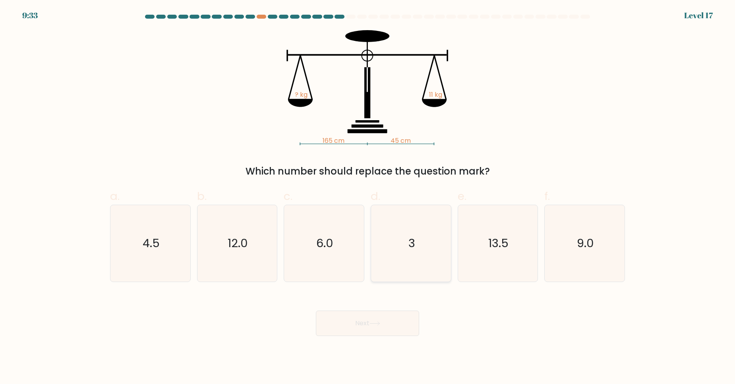
click at [399, 211] on icon "3" at bounding box center [410, 243] width 77 height 77
click at [368, 197] on input "d. 3" at bounding box center [367, 194] width 0 height 5
radio input "true"
click at [382, 322] on button "Next" at bounding box center [367, 323] width 103 height 25
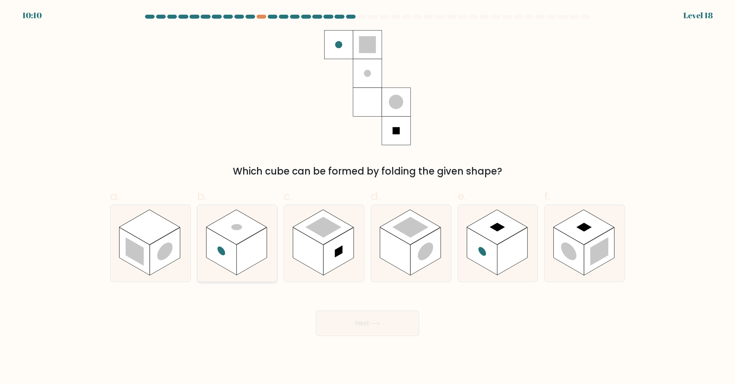
drag, startPoint x: 235, startPoint y: 208, endPoint x: 243, endPoint y: 212, distance: 8.7
click at [240, 214] on icon at bounding box center [237, 243] width 80 height 77
click at [257, 258] on rect at bounding box center [251, 252] width 30 height 48
click at [367, 197] on input "b." at bounding box center [367, 194] width 0 height 5
radio input "true"
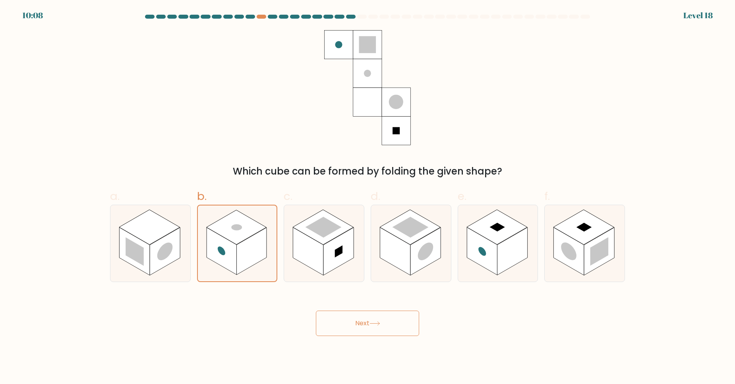
click at [395, 324] on button "Next" at bounding box center [367, 323] width 103 height 25
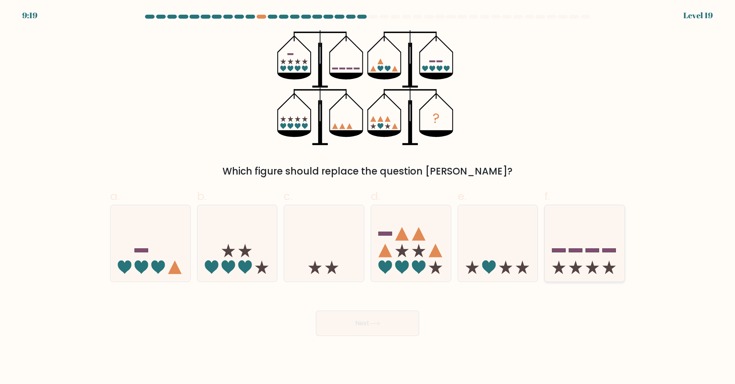
click at [603, 225] on icon at bounding box center [584, 243] width 80 height 66
click at [368, 197] on input "f." at bounding box center [367, 194] width 0 height 5
radio input "true"
click at [373, 318] on button "Next" at bounding box center [367, 323] width 103 height 25
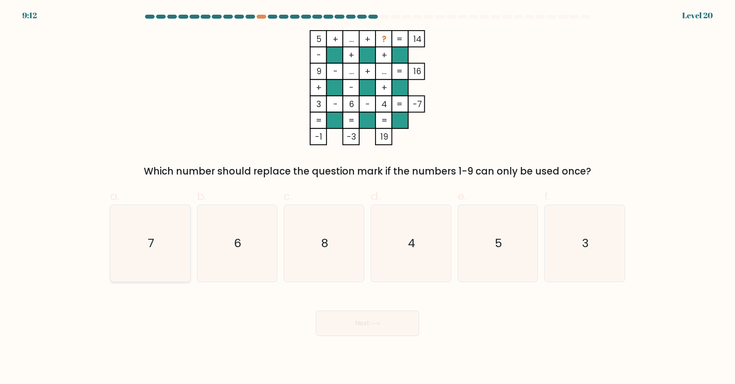
click at [166, 264] on icon "7" at bounding box center [150, 243] width 77 height 77
click at [367, 197] on input "a. 7" at bounding box center [367, 194] width 0 height 5
radio input "true"
click at [351, 330] on button "Next" at bounding box center [367, 323] width 103 height 25
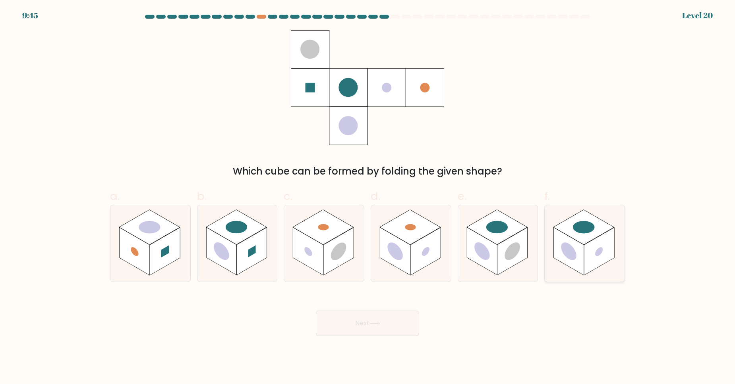
click at [587, 243] on rect at bounding box center [583, 227] width 61 height 35
click at [368, 197] on input "f." at bounding box center [367, 194] width 0 height 5
radio input "true"
click at [366, 317] on button "Next" at bounding box center [367, 323] width 103 height 25
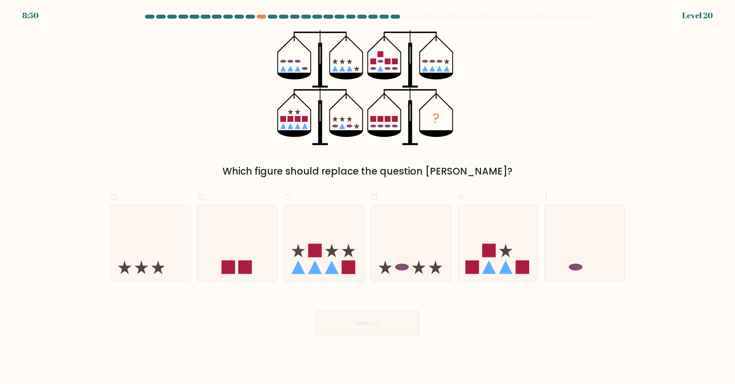
click at [321, 192] on label "c." at bounding box center [324, 235] width 81 height 94
click at [367, 192] on input "c." at bounding box center [367, 194] width 0 height 5
radio input "true"
click at [317, 255] on rect at bounding box center [315, 251] width 14 height 14
click at [367, 197] on input "c." at bounding box center [367, 194] width 0 height 5
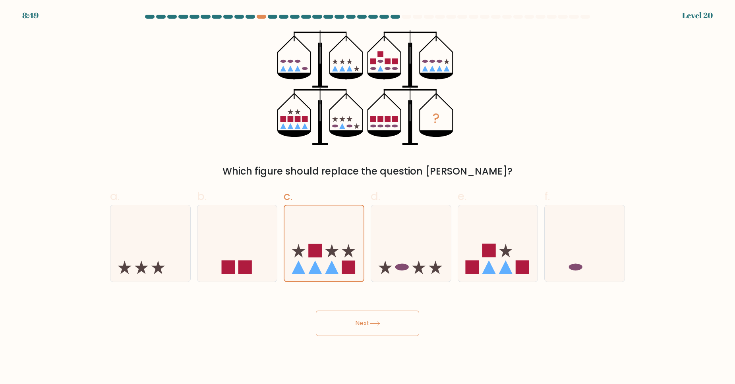
click at [366, 327] on button "Next" at bounding box center [367, 323] width 103 height 25
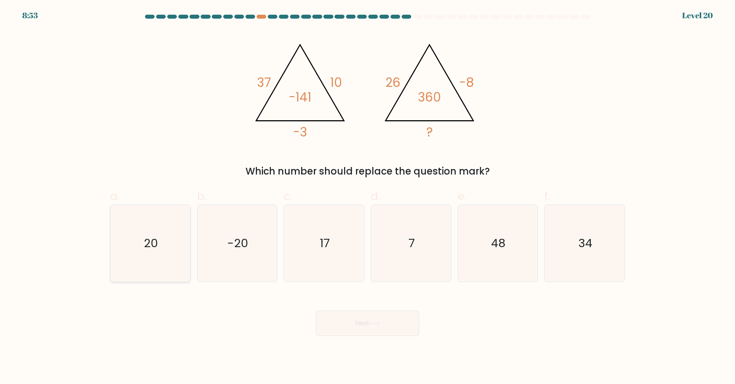
click at [140, 240] on icon "20" at bounding box center [150, 243] width 77 height 77
click at [367, 197] on input "a. 20" at bounding box center [367, 194] width 0 height 5
radio input "true"
click at [369, 326] on button "Next" at bounding box center [367, 323] width 103 height 25
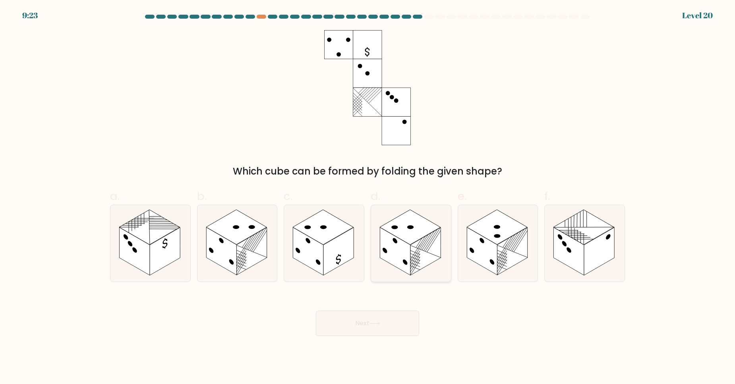
click at [380, 251] on rect at bounding box center [395, 252] width 30 height 48
click at [368, 197] on input "d." at bounding box center [367, 194] width 0 height 5
radio input "true"
click at [388, 318] on button "Next" at bounding box center [367, 323] width 103 height 25
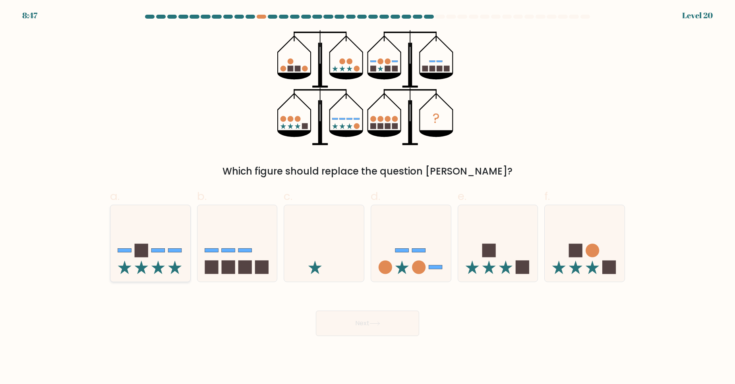
click at [161, 266] on icon at bounding box center [158, 268] width 14 height 14
click at [367, 197] on input "a." at bounding box center [367, 194] width 0 height 5
radio input "true"
click at [393, 325] on button "Next" at bounding box center [367, 323] width 103 height 25
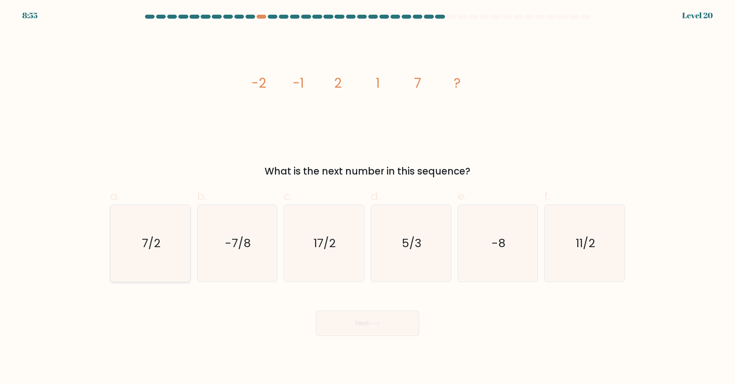
click at [138, 256] on icon "7/2" at bounding box center [150, 243] width 77 height 77
click at [367, 197] on input "a. 7/2" at bounding box center [367, 194] width 0 height 5
radio input "true"
click at [367, 323] on button "Next" at bounding box center [367, 323] width 103 height 25
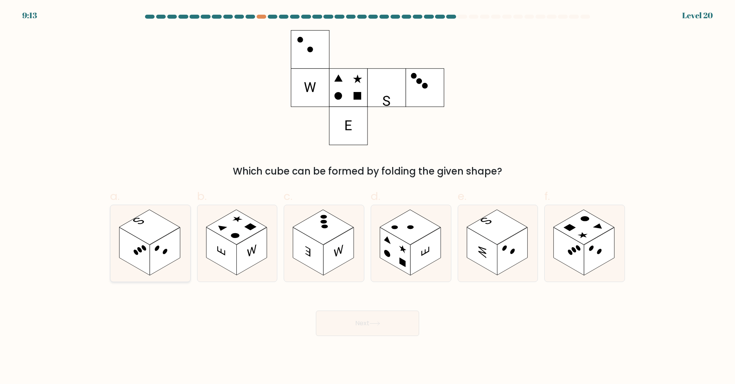
click at [143, 257] on rect at bounding box center [134, 252] width 30 height 48
click at [367, 197] on input "a." at bounding box center [367, 194] width 0 height 5
radio input "true"
click at [364, 320] on button "Next" at bounding box center [367, 323] width 103 height 25
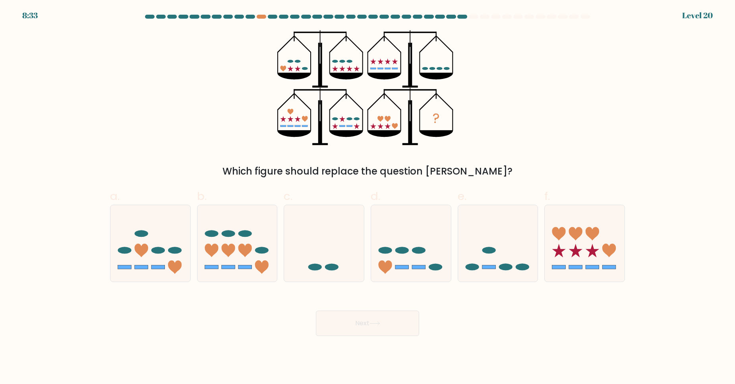
click at [497, 287] on form at bounding box center [367, 176] width 735 height 322
click at [492, 264] on icon at bounding box center [498, 243] width 80 height 66
click at [368, 197] on input "e." at bounding box center [367, 194] width 0 height 5
radio input "true"
click at [369, 316] on button "Next" at bounding box center [367, 323] width 103 height 25
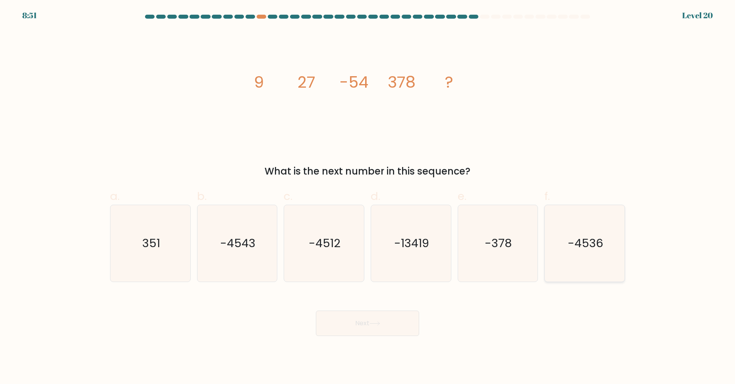
click at [552, 251] on icon "-4536" at bounding box center [584, 243] width 77 height 77
click at [368, 197] on input "f. -4536" at bounding box center [367, 194] width 0 height 5
radio input "true"
click at [404, 327] on button "Next" at bounding box center [367, 323] width 103 height 25
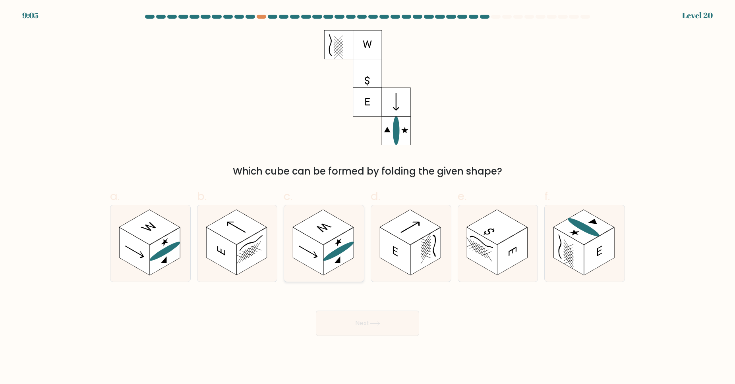
click at [330, 256] on ellipse at bounding box center [338, 251] width 31 height 25
click at [367, 197] on input "c." at bounding box center [367, 194] width 0 height 5
radio input "true"
click at [381, 320] on button "Next" at bounding box center [367, 323] width 103 height 25
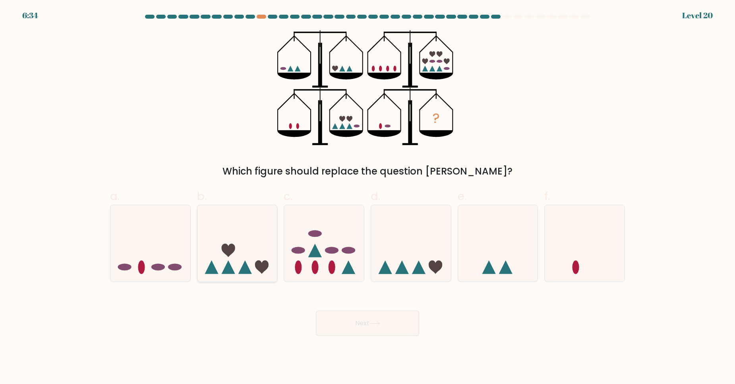
click at [255, 242] on icon at bounding box center [237, 243] width 80 height 66
click at [367, 197] on input "b." at bounding box center [367, 194] width 0 height 5
radio input "true"
click at [368, 328] on button "Next" at bounding box center [367, 323] width 103 height 25
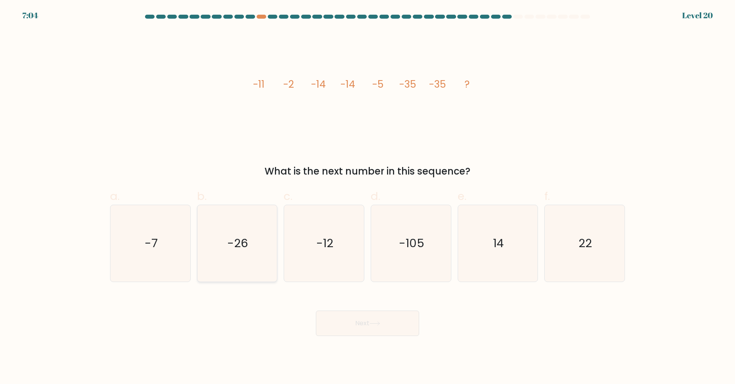
click at [207, 243] on icon "-26" at bounding box center [237, 243] width 77 height 77
click at [367, 197] on input "b. -26" at bounding box center [367, 194] width 0 height 5
radio input "true"
click at [360, 323] on button "Next" at bounding box center [367, 323] width 103 height 25
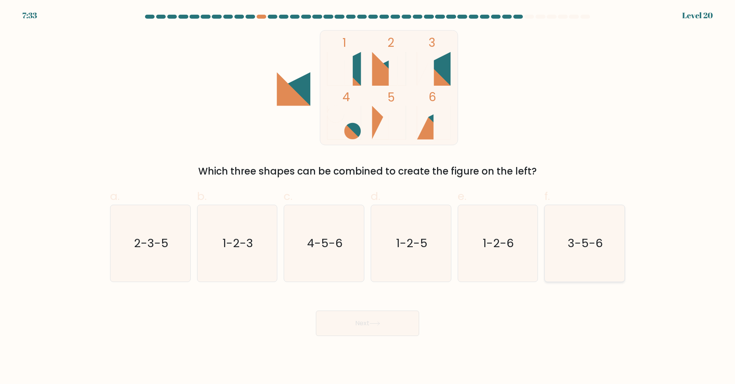
click at [577, 235] on text "3-5-6" at bounding box center [585, 243] width 35 height 16
click at [368, 197] on input "f. 3-5-6" at bounding box center [367, 194] width 0 height 5
radio input "true"
click at [369, 328] on button "Next" at bounding box center [367, 323] width 103 height 25
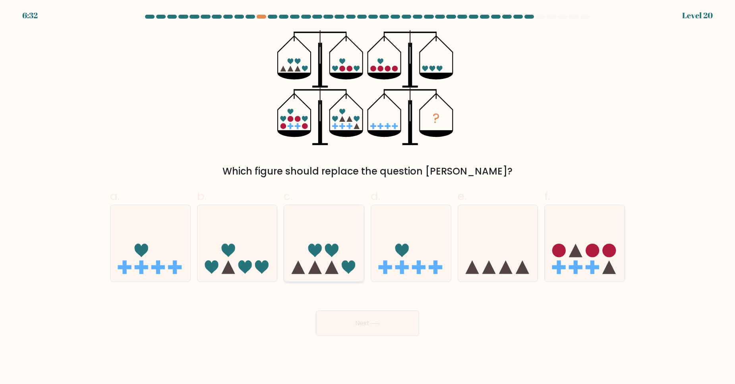
click at [344, 260] on icon at bounding box center [324, 243] width 80 height 66
click at [367, 197] on input "c." at bounding box center [367, 194] width 0 height 5
radio input "true"
click at [378, 332] on button "Next" at bounding box center [367, 323] width 103 height 25
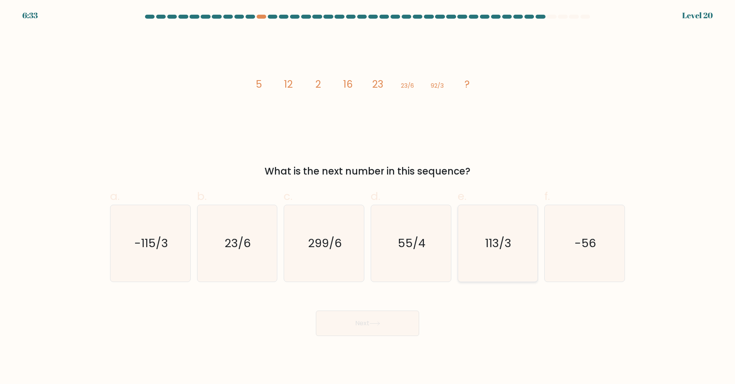
click at [503, 239] on text "113/3" at bounding box center [498, 243] width 26 height 16
click at [368, 197] on input "e. 113/3" at bounding box center [367, 194] width 0 height 5
radio input "true"
click at [394, 322] on button "Next" at bounding box center [367, 323] width 103 height 25
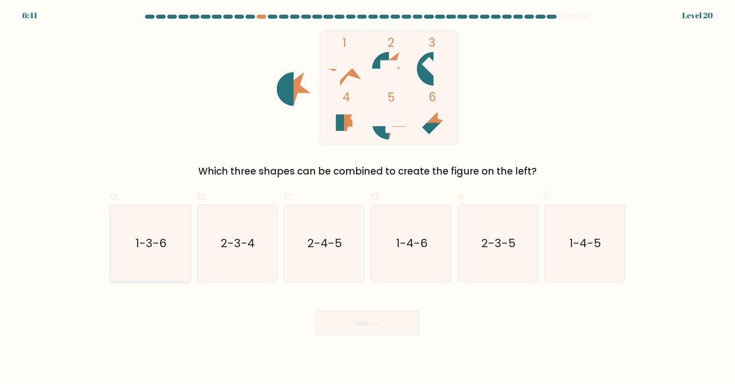
click at [147, 257] on icon "1-3-6" at bounding box center [150, 243] width 77 height 77
click at [367, 197] on input "a. 1-3-6" at bounding box center [367, 194] width 0 height 5
radio input "true"
click at [345, 326] on button "Next" at bounding box center [367, 323] width 103 height 25
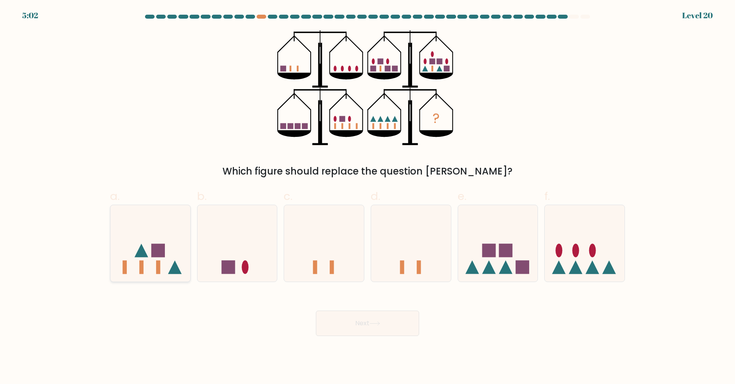
click at [168, 215] on icon at bounding box center [150, 243] width 80 height 66
click at [367, 197] on input "a." at bounding box center [367, 194] width 0 height 5
radio input "true"
click at [331, 319] on button "Next" at bounding box center [367, 323] width 103 height 25
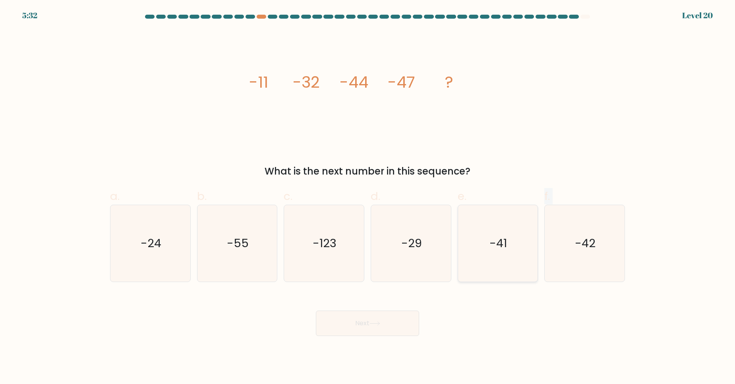
drag, startPoint x: 552, startPoint y: 240, endPoint x: 529, endPoint y: 253, distance: 26.2
click at [529, 253] on div "a. -24 b. -55" at bounding box center [367, 232] width 521 height 100
click at [516, 249] on icon "-41" at bounding box center [497, 243] width 77 height 77
click at [368, 197] on input "e. -41" at bounding box center [367, 194] width 0 height 5
radio input "true"
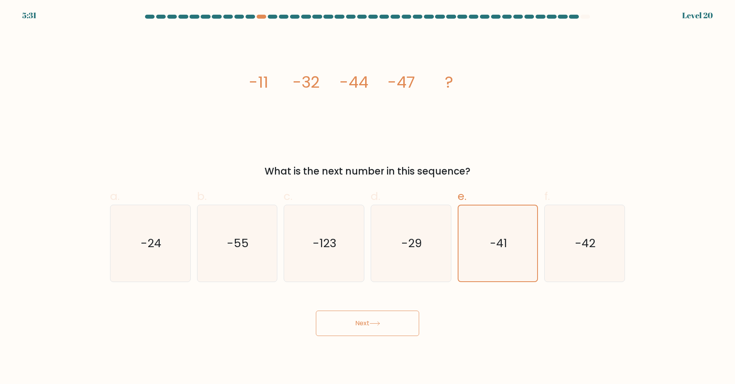
click at [357, 320] on button "Next" at bounding box center [367, 323] width 103 height 25
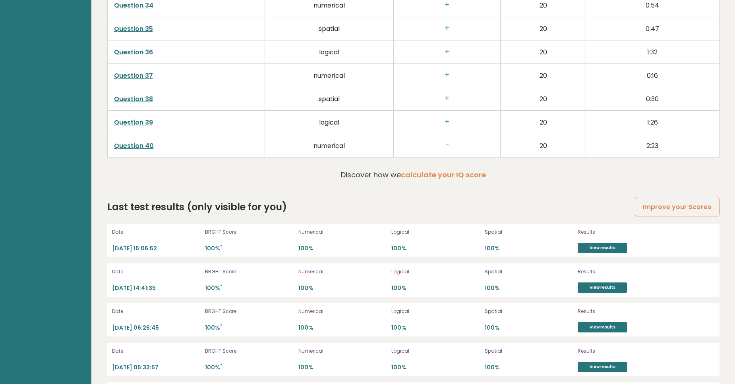
scroll to position [2170, 0]
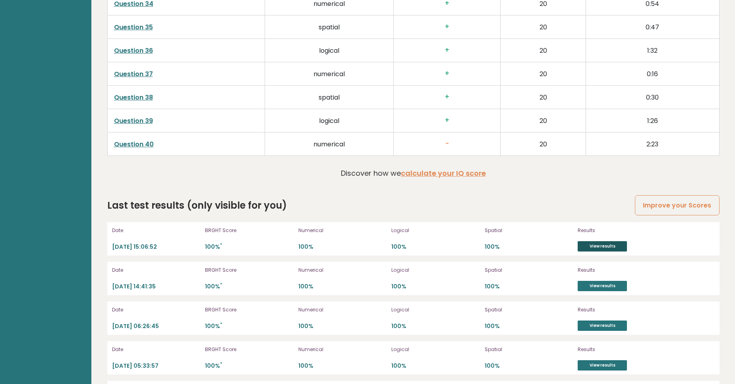
click at [590, 243] on link "View results" at bounding box center [601, 246] width 49 height 10
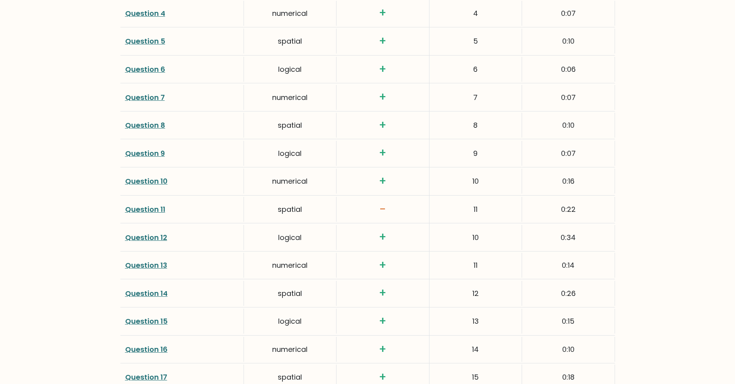
scroll to position [1232, 0]
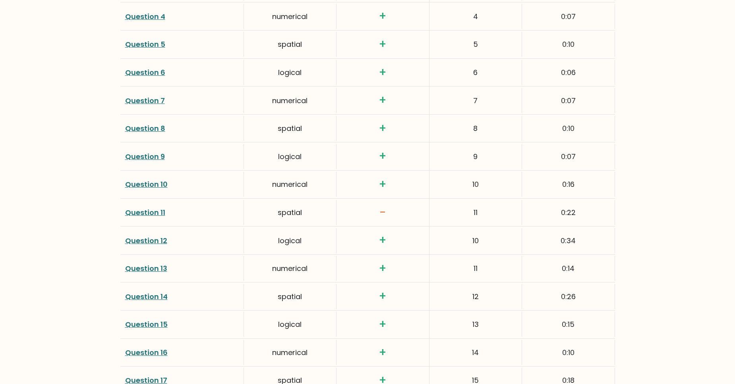
click at [155, 217] on link "Question 11" at bounding box center [145, 213] width 40 height 10
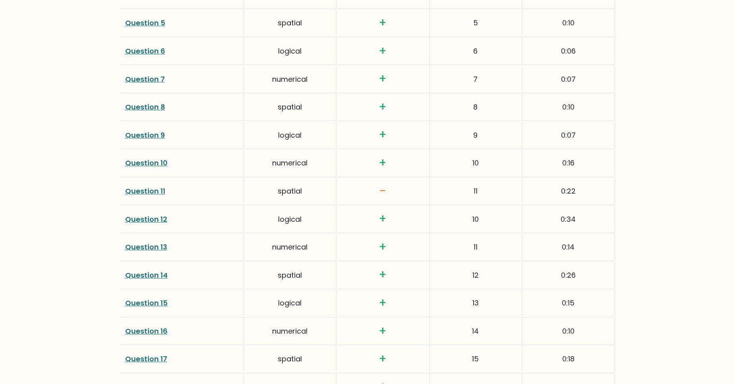
scroll to position [1253, 0]
click at [148, 194] on link "Question 11" at bounding box center [145, 192] width 40 height 10
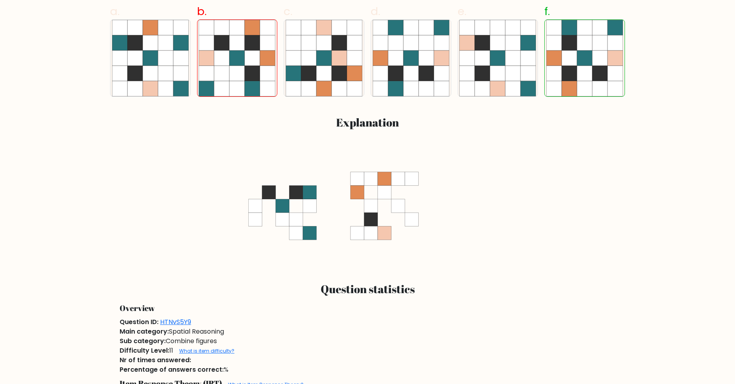
scroll to position [336, 0]
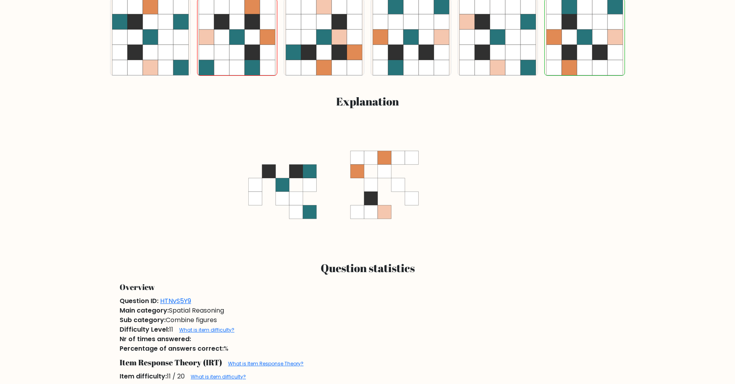
click at [401, 208] on icon at bounding box center [408, 200] width 15 height 15
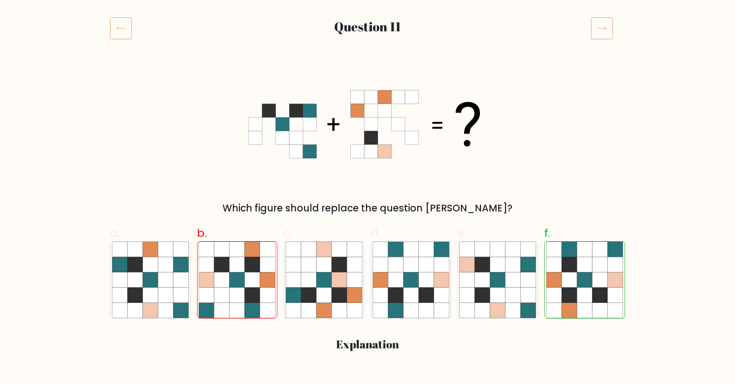
scroll to position [0, 0]
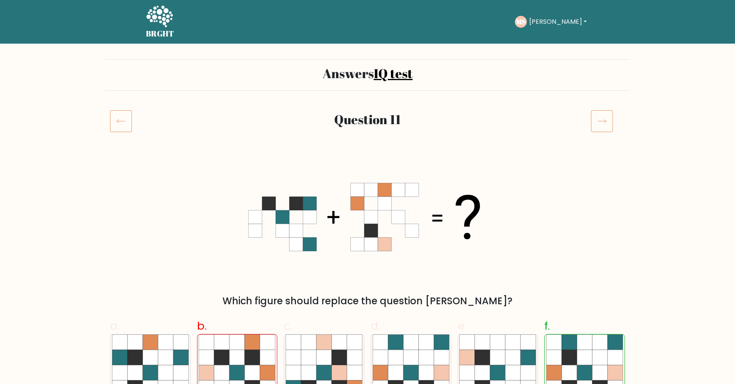
click at [546, 31] on ul "Take the test MS Magnus Dashboard Profile Settings Logout Dashboard Profile Set…" at bounding box center [552, 22] width 74 height 25
click at [550, 21] on button "[PERSON_NAME]" at bounding box center [558, 22] width 62 height 10
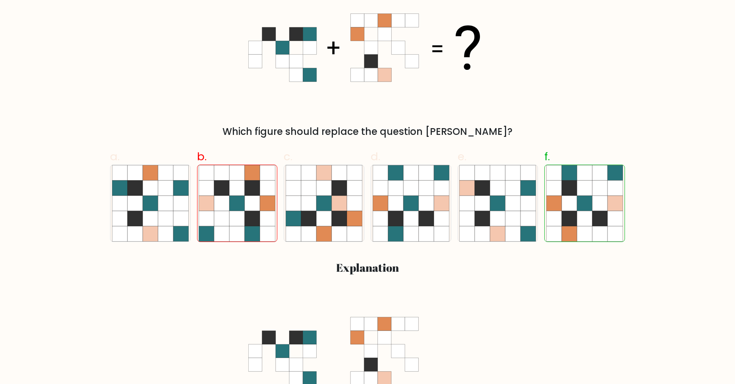
scroll to position [171, 0]
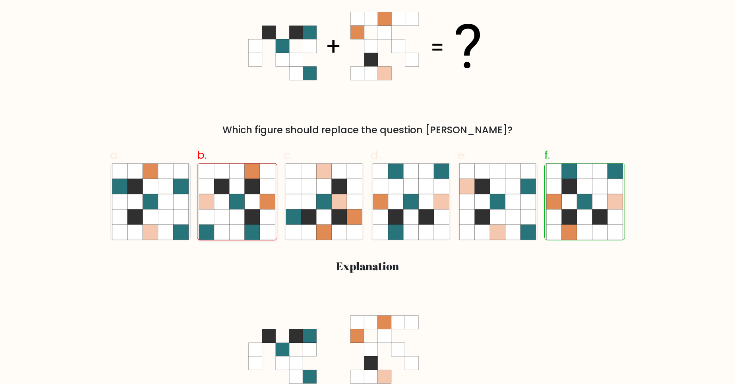
click at [243, 222] on icon at bounding box center [237, 217] width 15 height 15
click at [367, 26] on input "b." at bounding box center [367, 23] width 0 height 5
radio input "true"
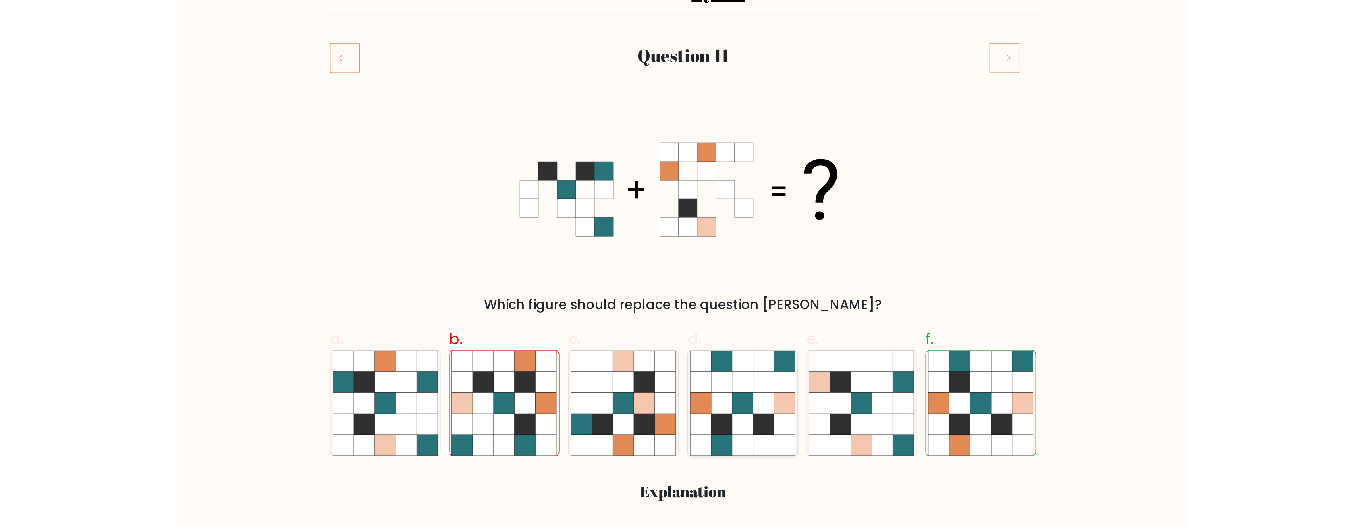
scroll to position [78, 0]
